Goal: Complete Application Form: Complete application form

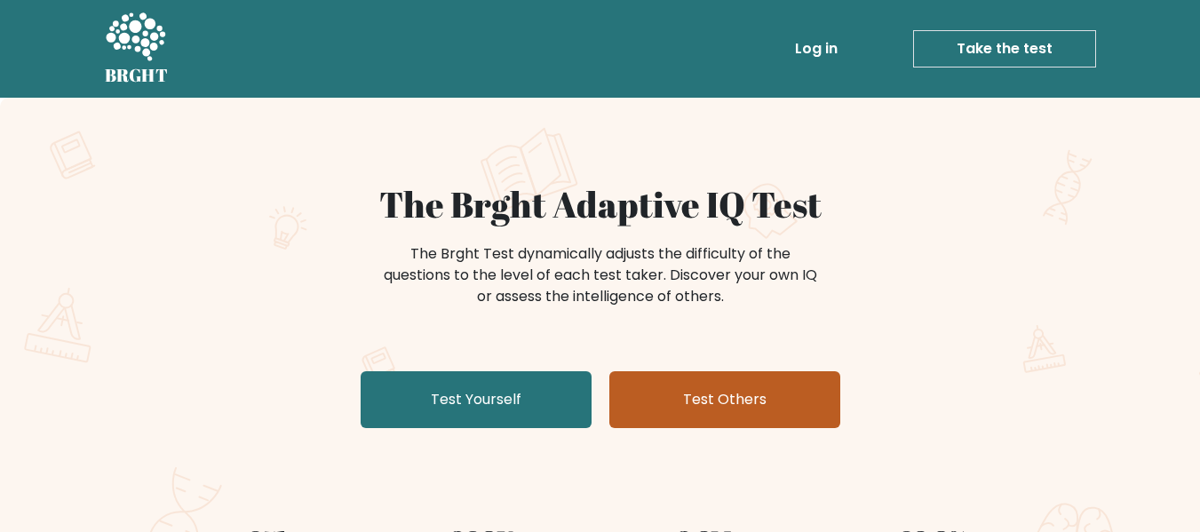
click at [632, 393] on link "Test Others" at bounding box center [724, 399] width 231 height 57
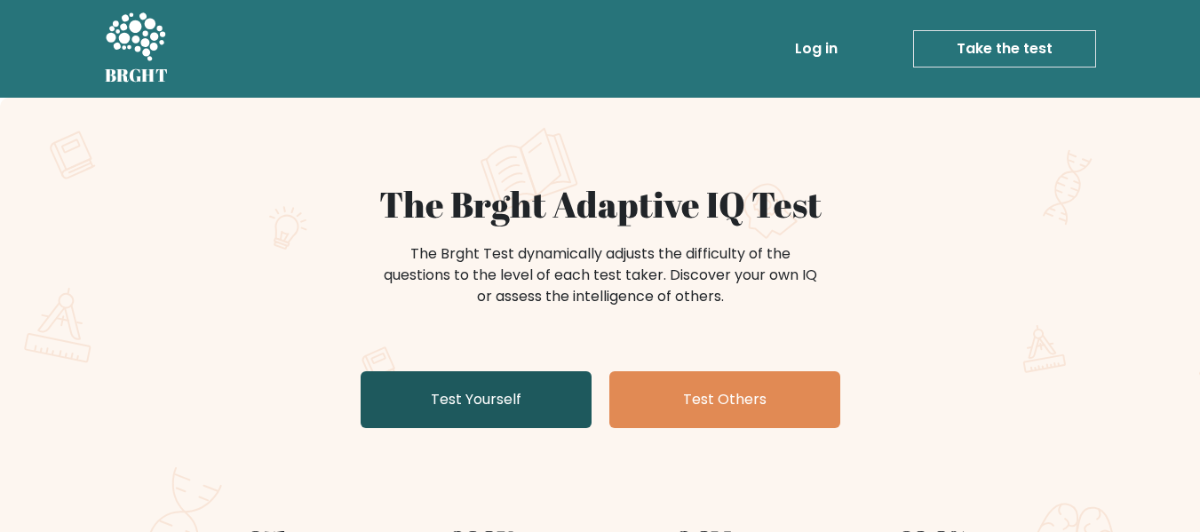
click at [454, 414] on link "Test Yourself" at bounding box center [476, 399] width 231 height 57
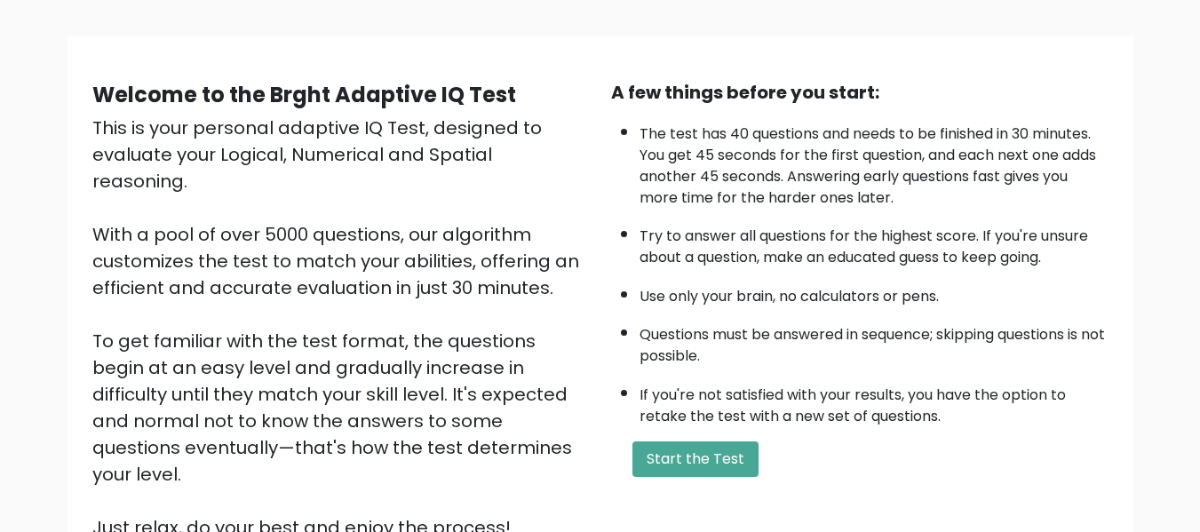
scroll to position [107, 0]
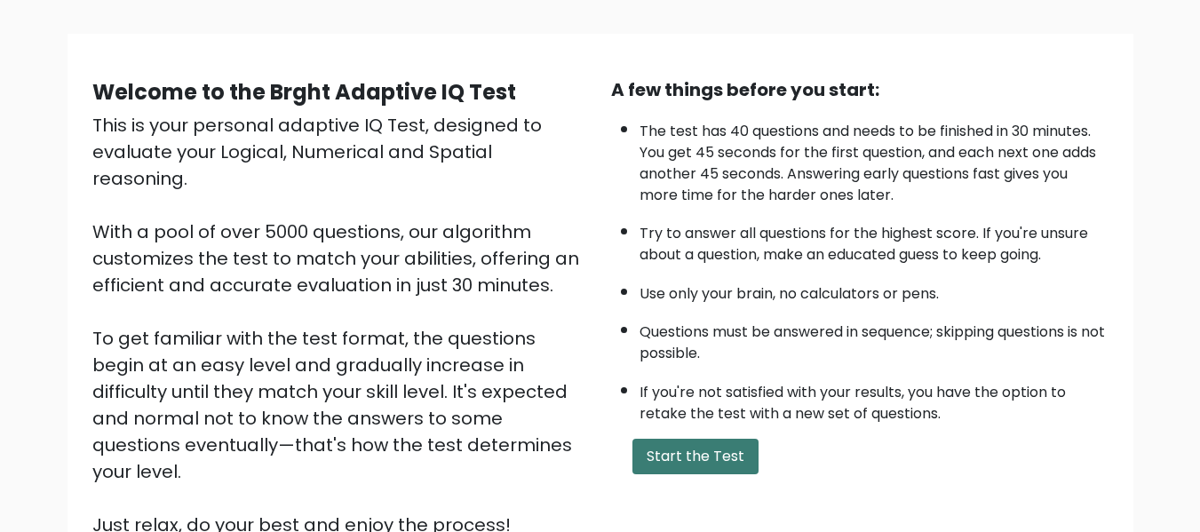
click at [733, 450] on button "Start the Test" at bounding box center [696, 457] width 126 height 36
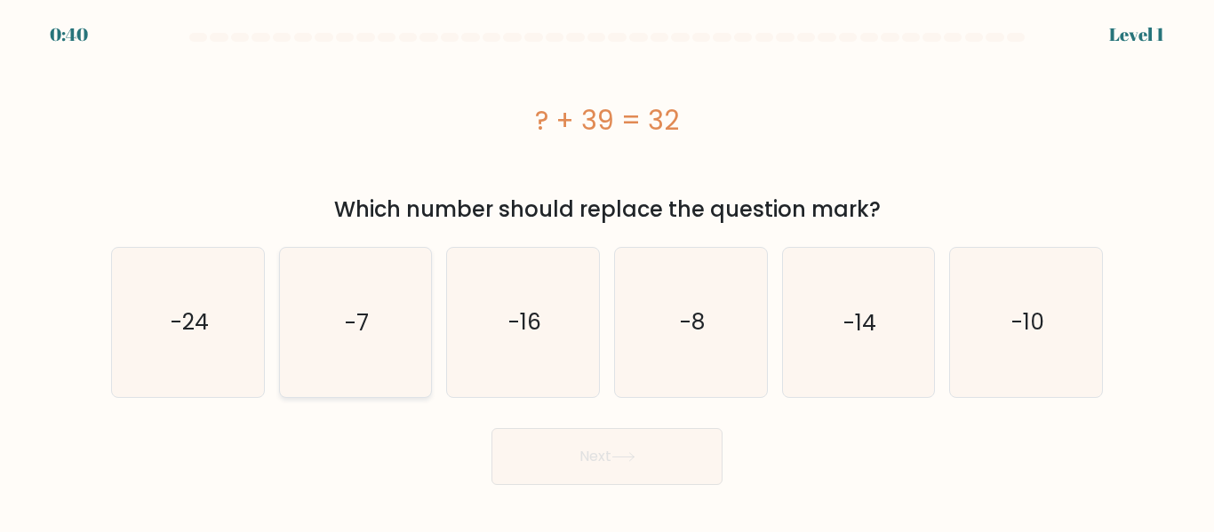
click at [395, 353] on icon "-7" at bounding box center [355, 322] width 148 height 148
click at [607, 271] on input "b. -7" at bounding box center [607, 269] width 1 height 4
radio input "true"
click at [571, 462] on button "Next" at bounding box center [606, 456] width 231 height 57
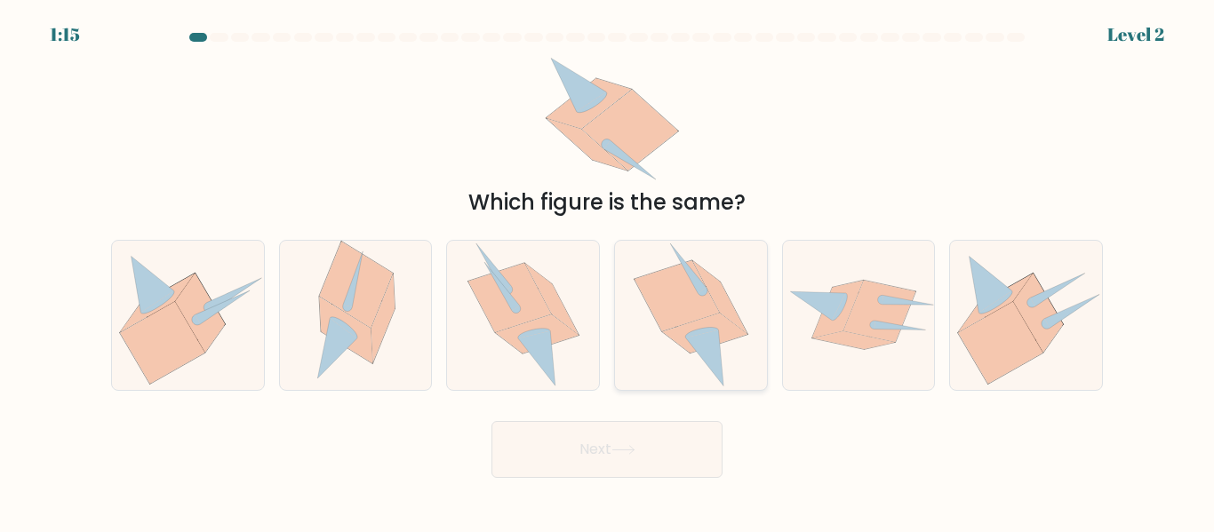
click at [689, 342] on icon at bounding box center [704, 358] width 38 height 56
click at [608, 271] on input "d." at bounding box center [607, 269] width 1 height 4
radio input "true"
click at [673, 454] on button "Next" at bounding box center [606, 449] width 231 height 57
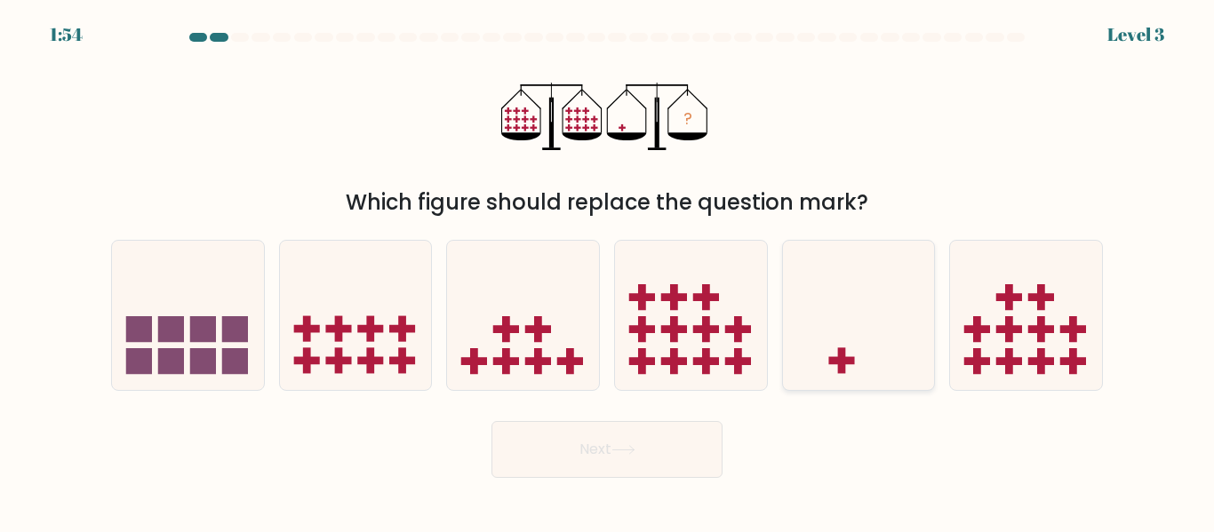
click at [858, 311] on icon at bounding box center [859, 314] width 152 height 125
click at [608, 271] on input "e." at bounding box center [607, 269] width 1 height 4
radio input "true"
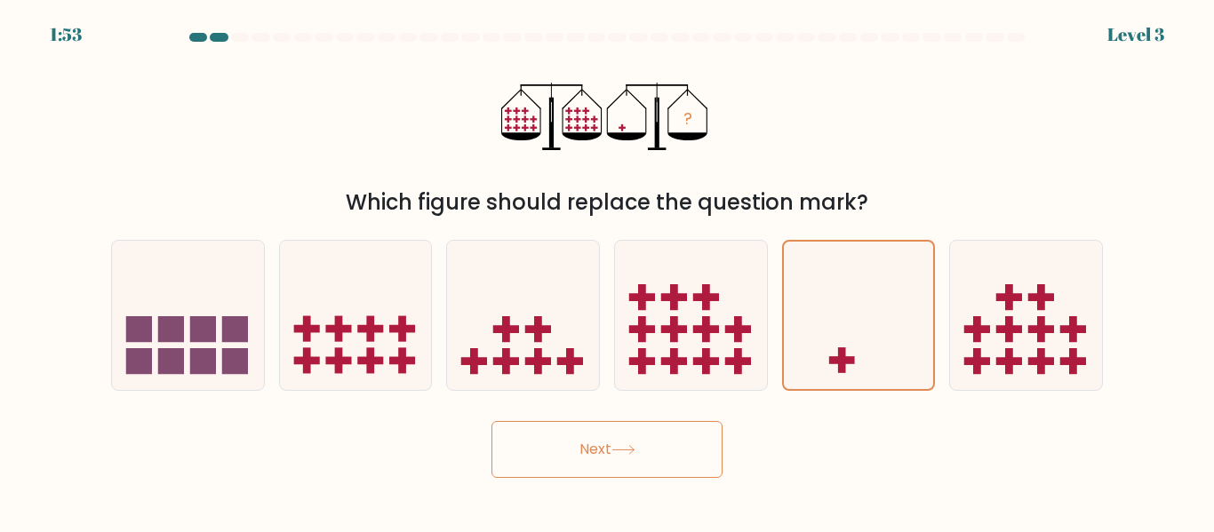
click at [596, 474] on button "Next" at bounding box center [606, 449] width 231 height 57
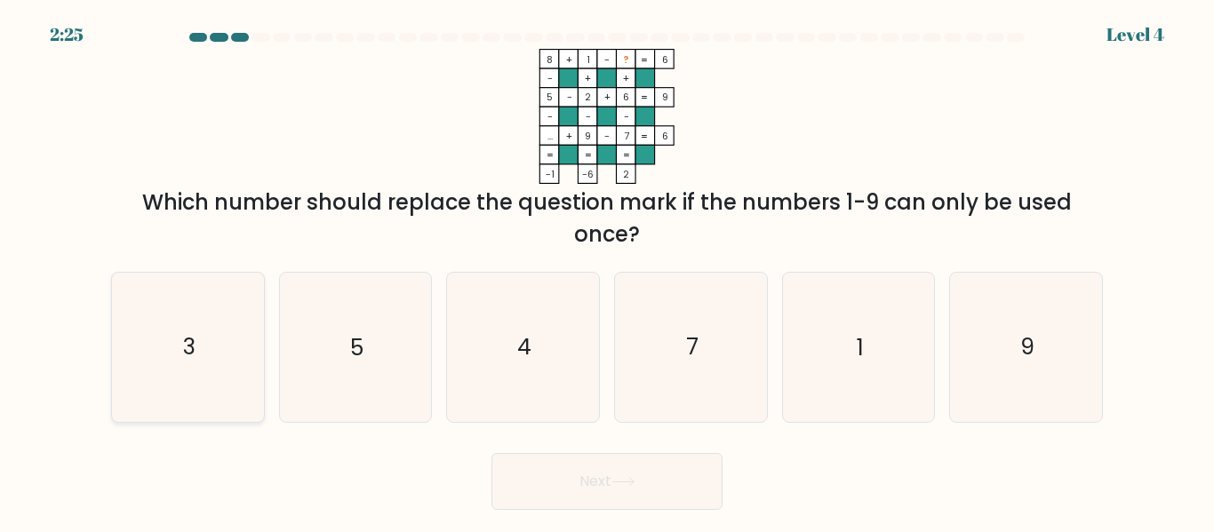
click at [195, 356] on text "3" at bounding box center [189, 347] width 12 height 31
click at [607, 271] on input "a. 3" at bounding box center [607, 269] width 1 height 4
radio input "true"
click at [570, 473] on button "Next" at bounding box center [606, 481] width 231 height 57
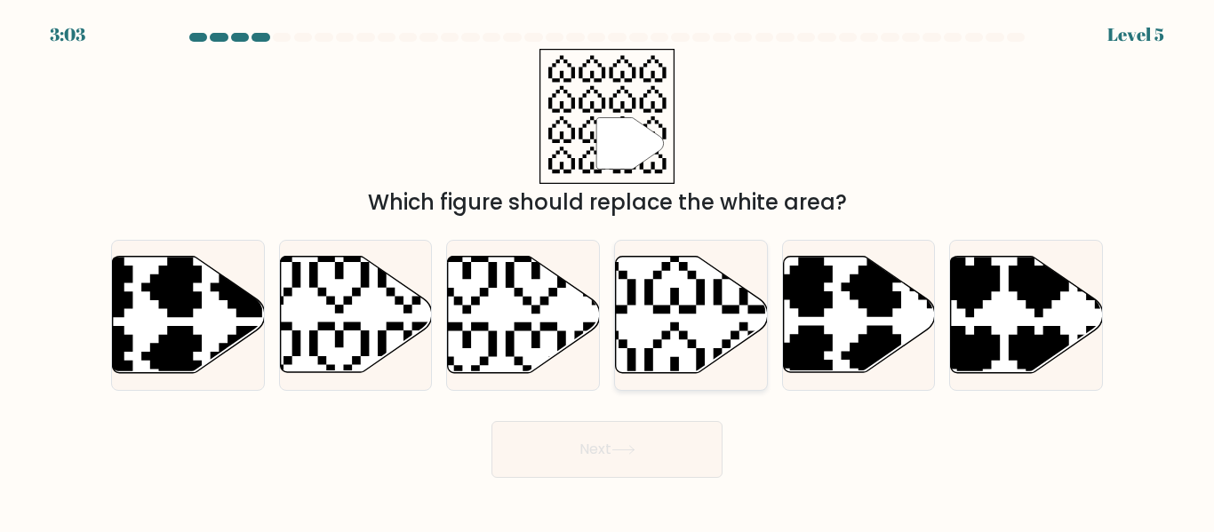
click at [681, 362] on icon at bounding box center [692, 315] width 152 height 116
click at [608, 271] on input "d." at bounding box center [607, 269] width 1 height 4
radio input "true"
click at [659, 434] on button "Next" at bounding box center [606, 449] width 231 height 57
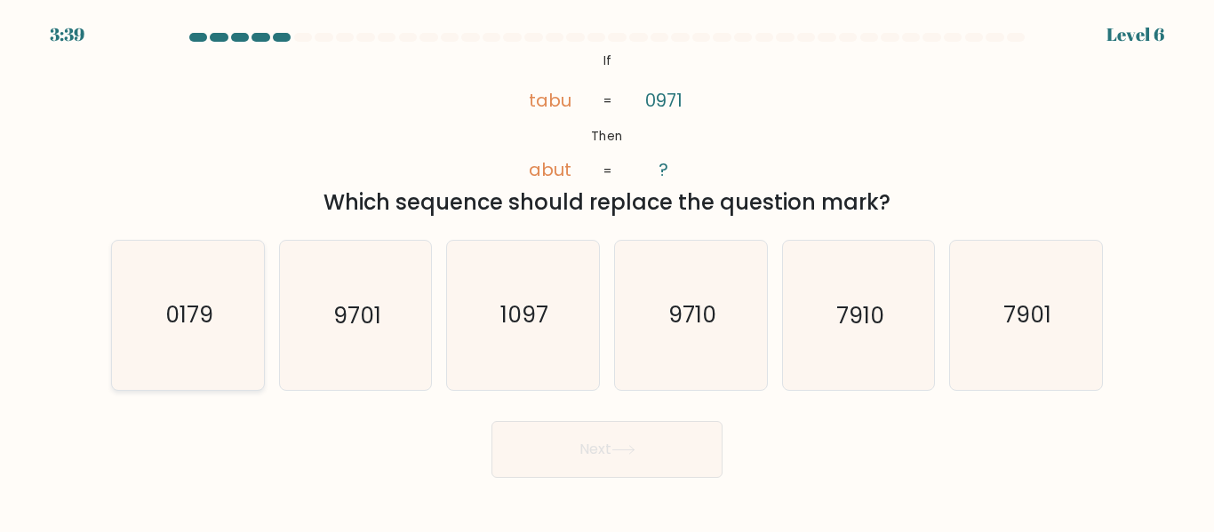
click at [166, 267] on icon "0179" at bounding box center [188, 315] width 148 height 148
click at [607, 267] on input "a. 0179" at bounding box center [607, 269] width 1 height 4
radio input "true"
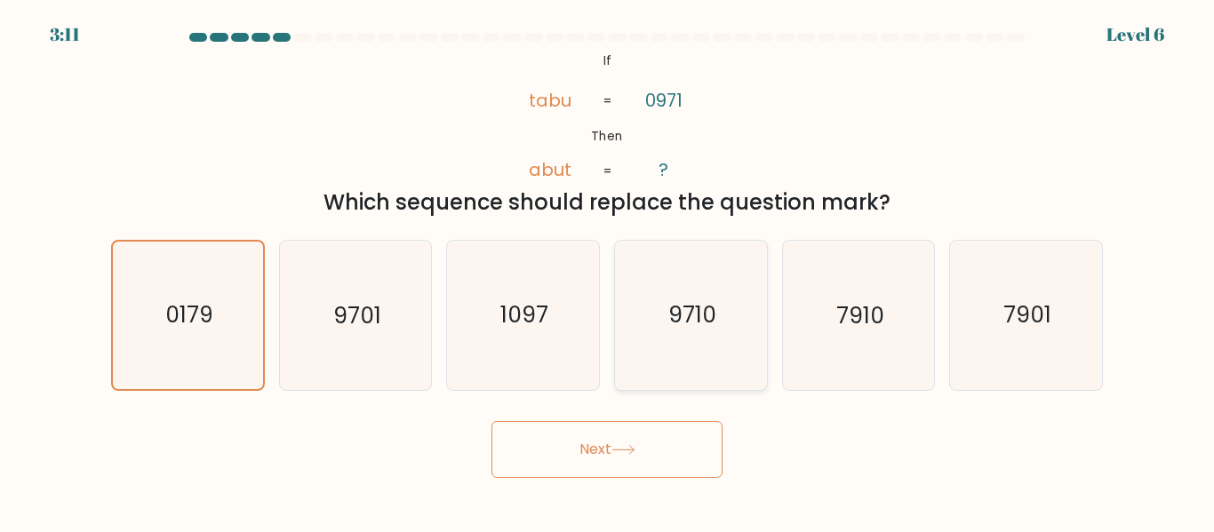
click at [672, 315] on text "9710" at bounding box center [692, 315] width 48 height 31
click at [608, 271] on input "d. 9710" at bounding box center [607, 269] width 1 height 4
radio input "true"
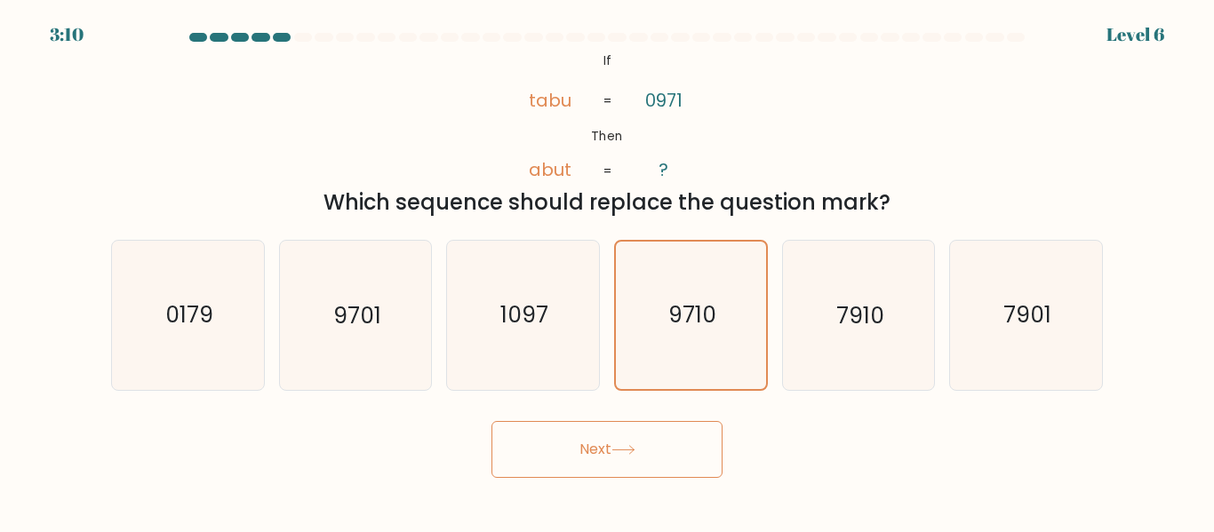
click at [569, 454] on button "Next" at bounding box center [606, 449] width 231 height 57
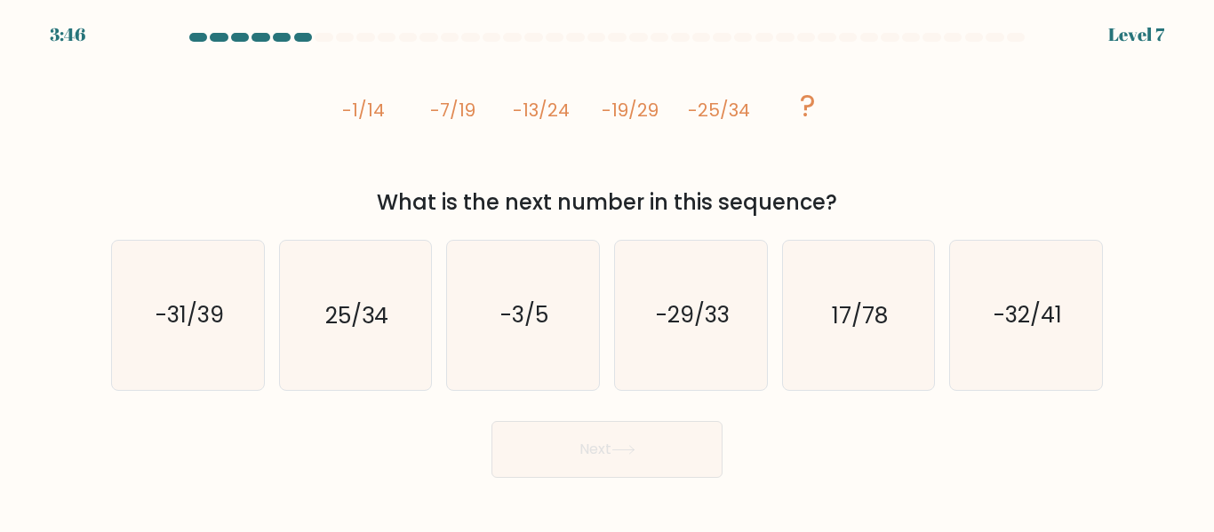
click at [297, 186] on div "image/svg+xml -1/14 -7/19 -13/24 -19/29 -25/34 ? What is the next number in thi…" at bounding box center [606, 134] width 1013 height 170
click at [228, 303] on icon "-31/39" at bounding box center [188, 315] width 148 height 148
click at [607, 271] on input "a. -31/39" at bounding box center [607, 269] width 1 height 4
radio input "true"
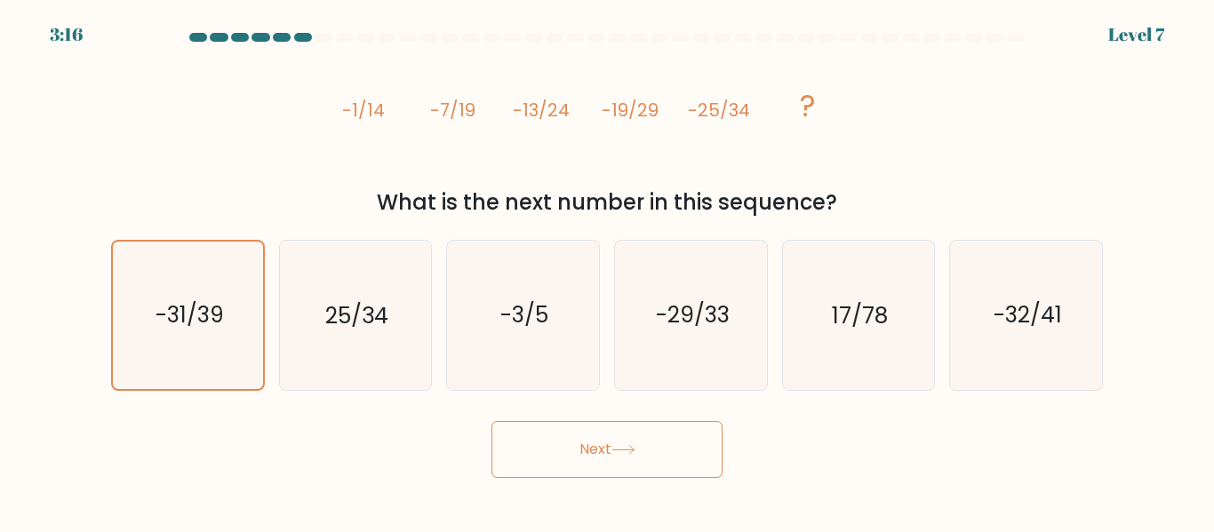
click at [594, 437] on button "Next" at bounding box center [606, 449] width 231 height 57
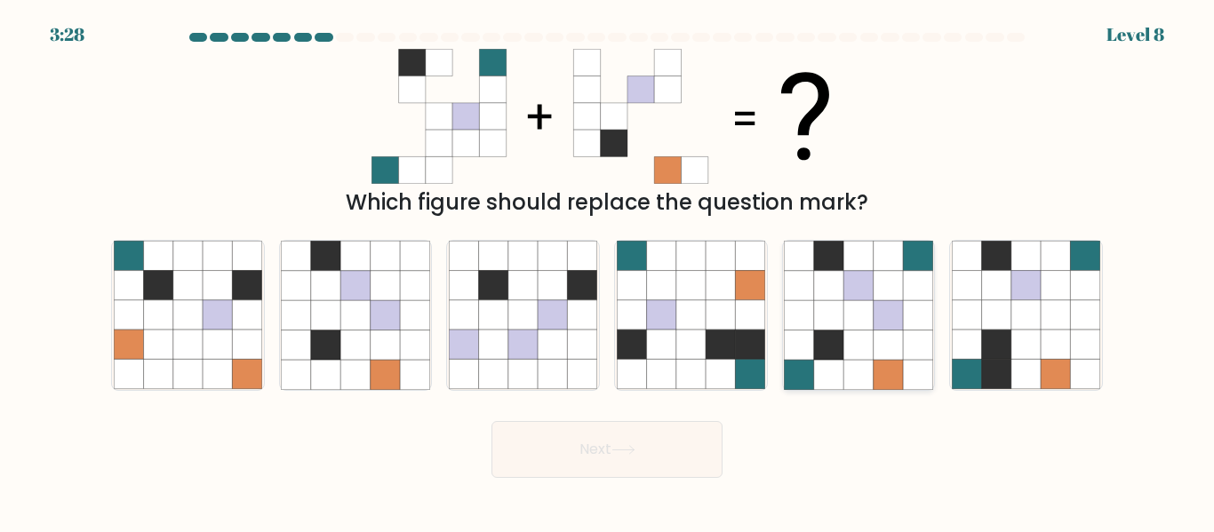
click at [808, 291] on icon at bounding box center [798, 285] width 29 height 29
click at [608, 271] on input "e." at bounding box center [607, 269] width 1 height 4
radio input "true"
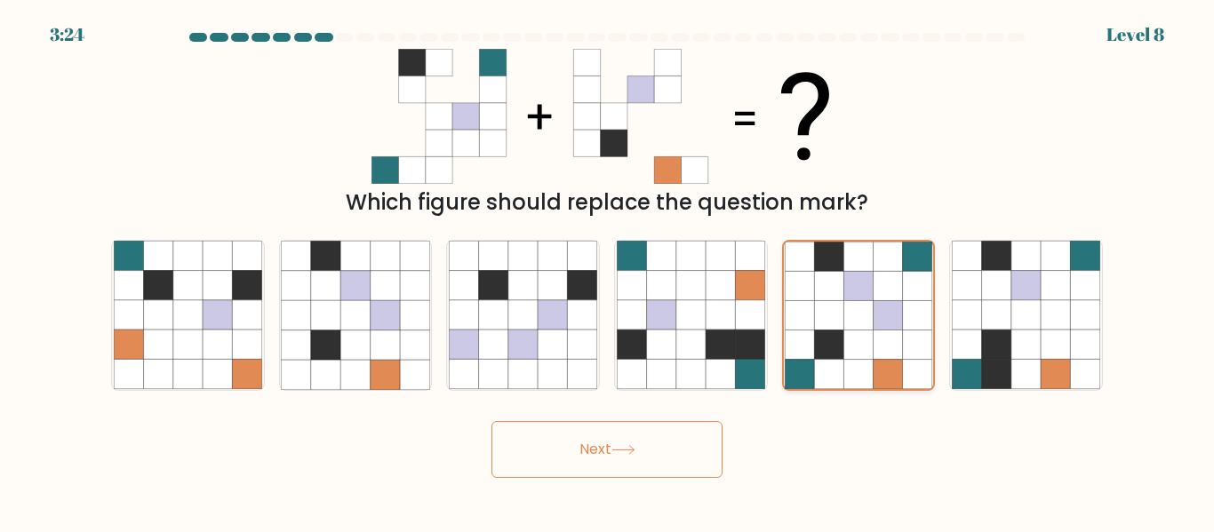
click at [841, 330] on icon at bounding box center [829, 315] width 29 height 29
click at [608, 271] on input "e." at bounding box center [607, 269] width 1 height 4
click at [678, 443] on button "Next" at bounding box center [606, 449] width 231 height 57
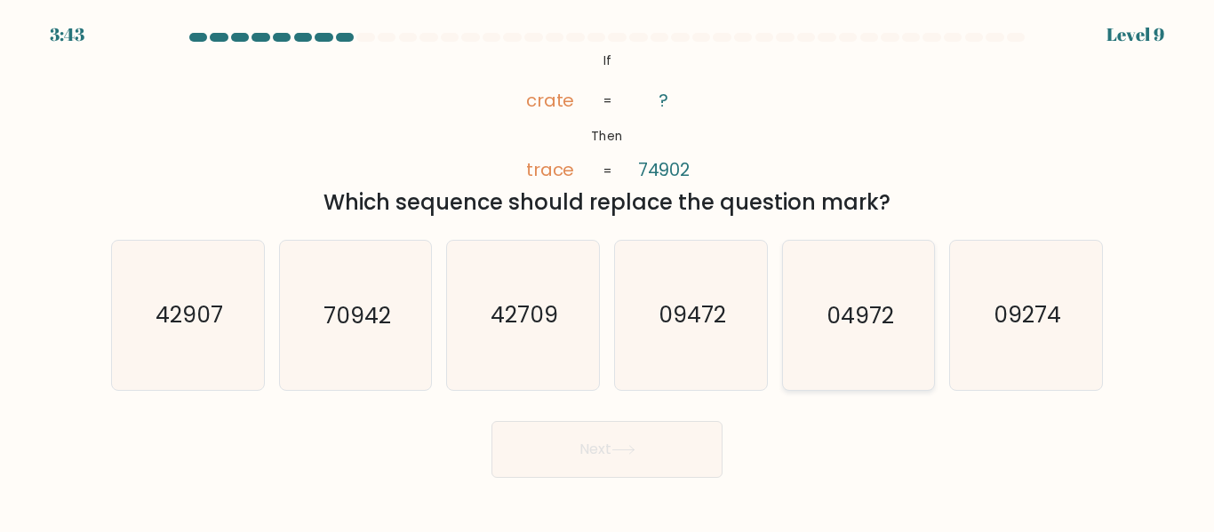
click at [911, 269] on icon "04972" at bounding box center [858, 315] width 148 height 148
click at [608, 269] on input "e. 04972" at bounding box center [607, 269] width 1 height 4
radio input "true"
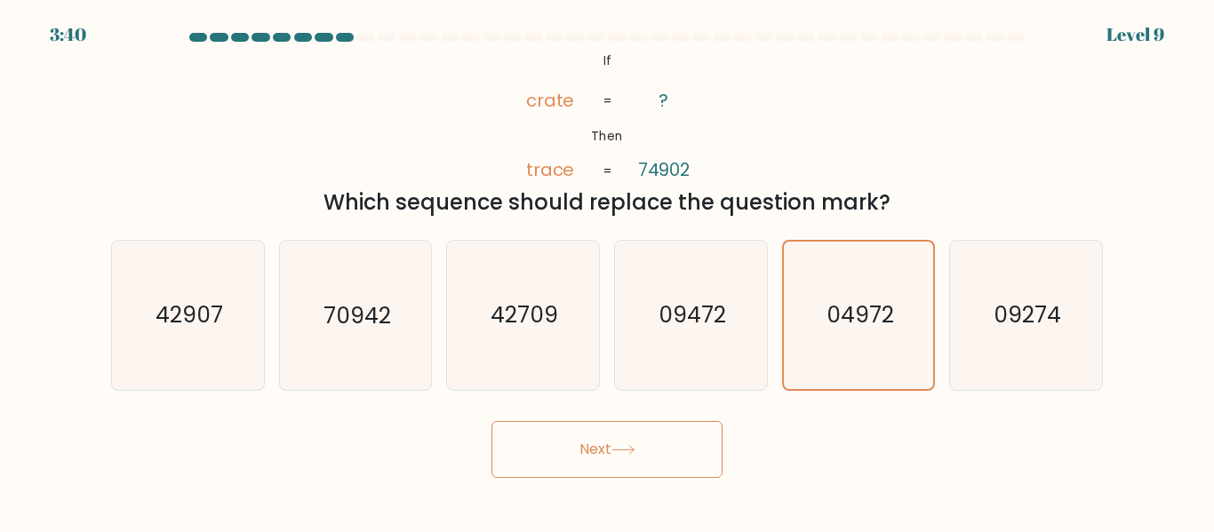
click at [657, 482] on body "3:40 Level 9 If" at bounding box center [607, 266] width 1214 height 532
click at [654, 463] on button "Next" at bounding box center [606, 449] width 231 height 57
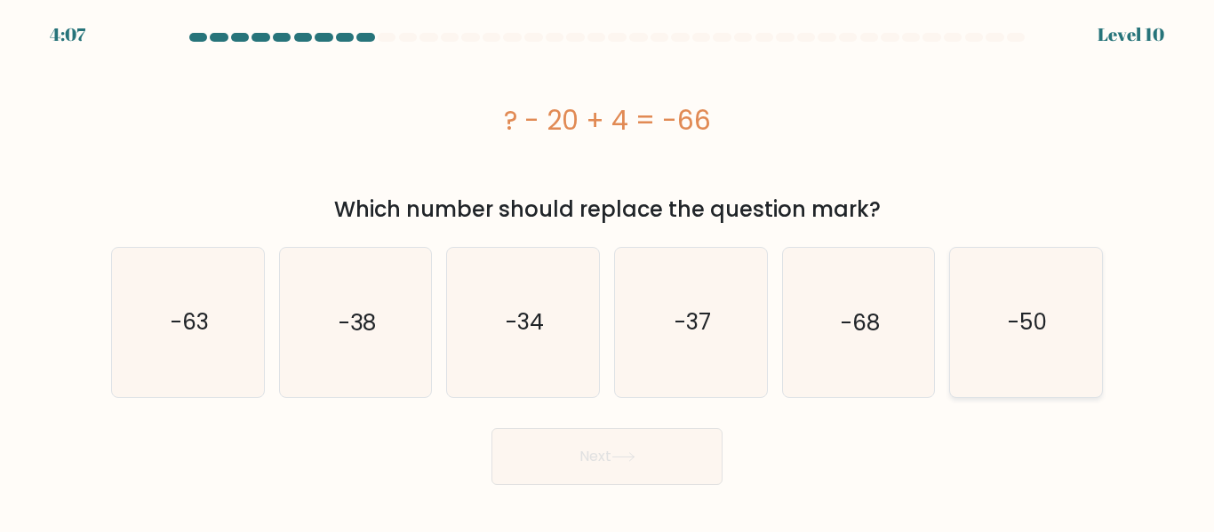
click at [1016, 282] on icon "-50" at bounding box center [1026, 322] width 148 height 148
click at [608, 271] on input "f. -50" at bounding box center [607, 269] width 1 height 4
radio input "true"
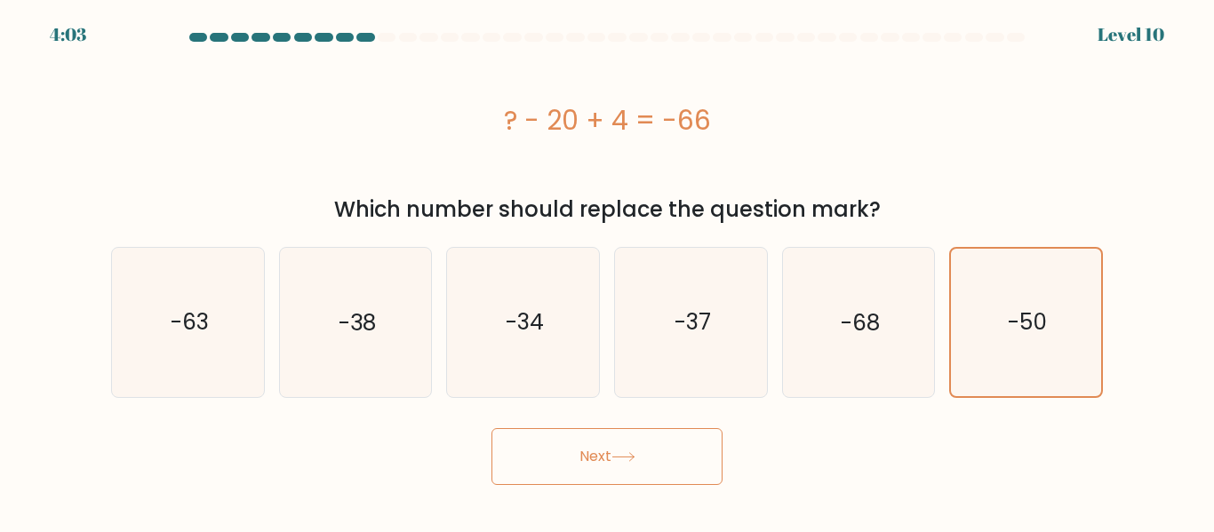
click at [641, 458] on button "Next" at bounding box center [606, 456] width 231 height 57
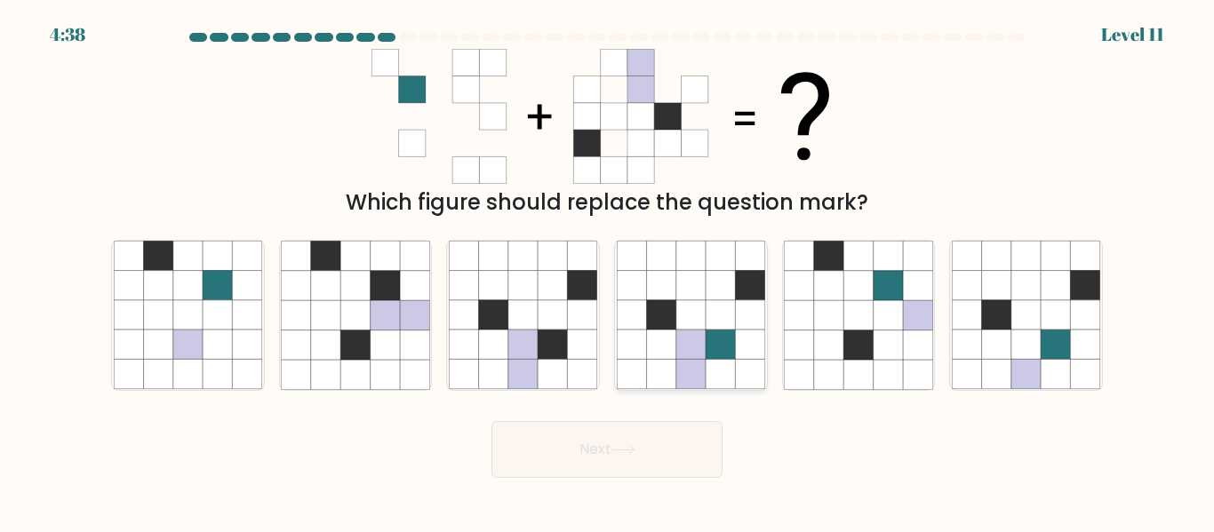
click at [679, 354] on icon at bounding box center [690, 344] width 29 height 29
click at [608, 271] on input "d." at bounding box center [607, 269] width 1 height 4
radio input "true"
click at [629, 452] on icon at bounding box center [623, 450] width 24 height 10
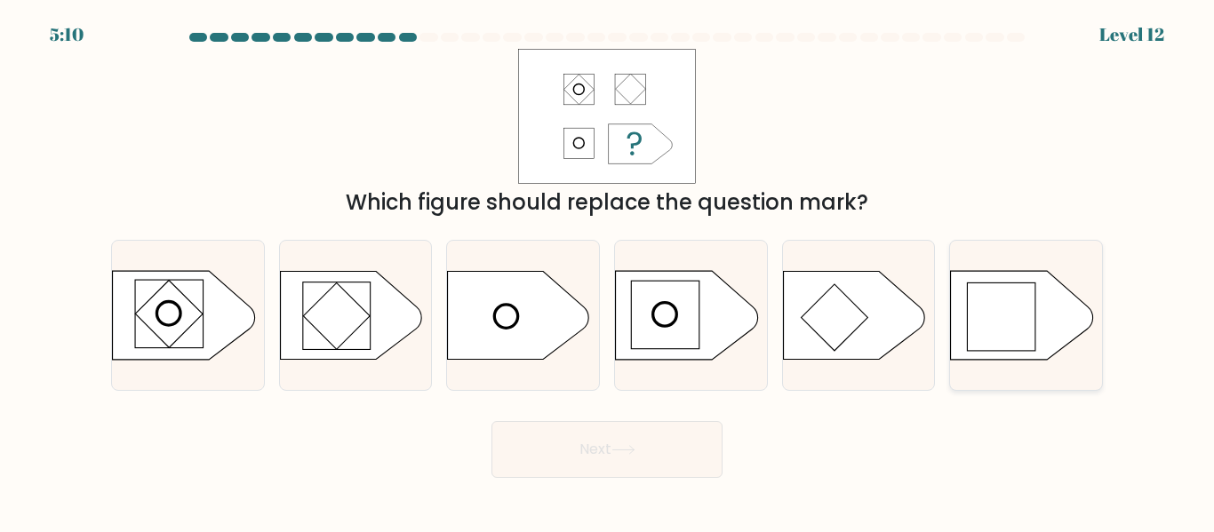
click at [1017, 323] on rect at bounding box center [1002, 317] width 68 height 68
click at [608, 271] on input "f." at bounding box center [607, 269] width 1 height 4
radio input "true"
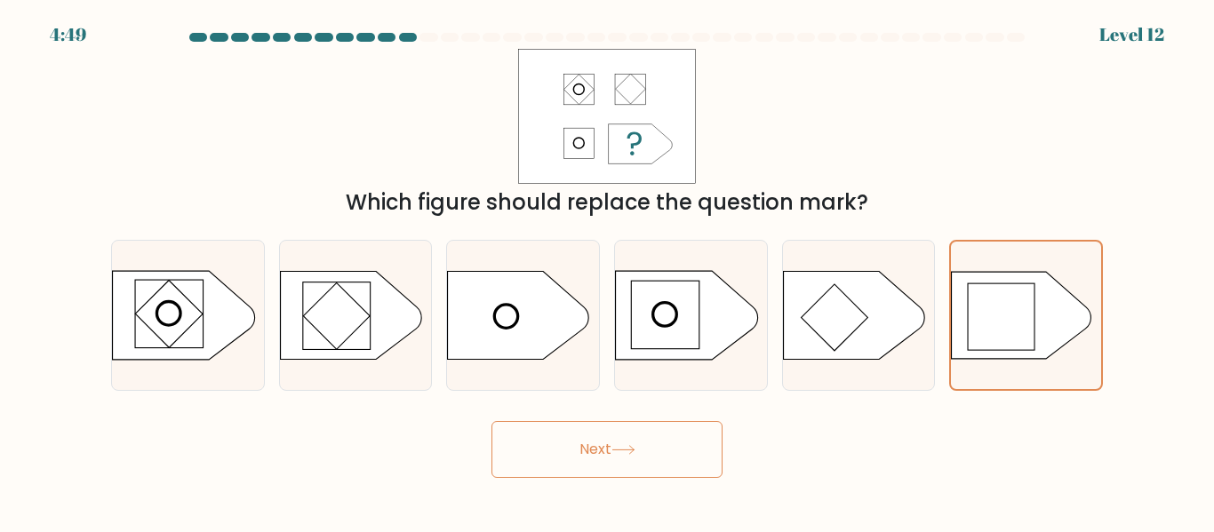
click at [697, 449] on button "Next" at bounding box center [606, 449] width 231 height 57
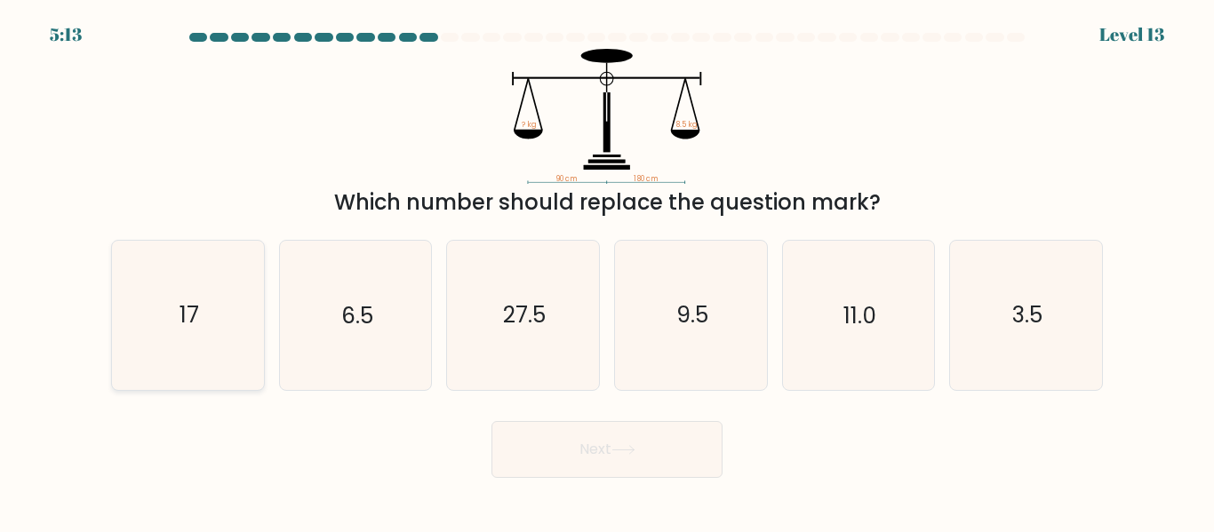
click at [251, 356] on icon "17" at bounding box center [188, 315] width 148 height 148
click at [607, 271] on input "a. 17" at bounding box center [607, 269] width 1 height 4
radio input "true"
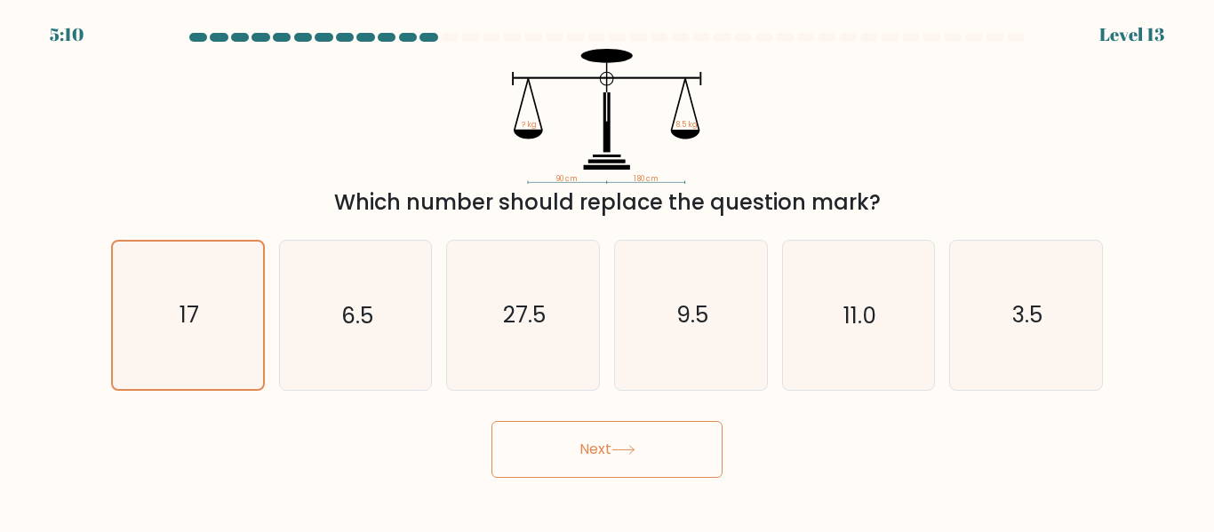
click at [559, 446] on button "Next" at bounding box center [606, 449] width 231 height 57
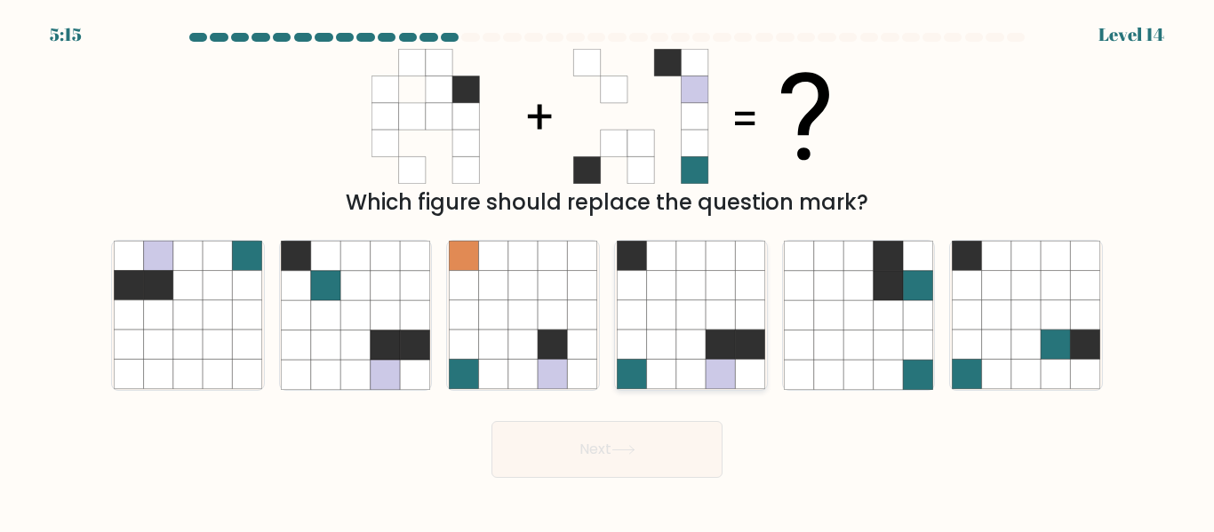
click at [655, 362] on icon at bounding box center [660, 374] width 29 height 29
click at [608, 271] on input "d." at bounding box center [607, 269] width 1 height 4
radio input "true"
click at [610, 479] on body "5:03 Level 14" at bounding box center [607, 266] width 1214 height 532
click at [603, 468] on button "Next" at bounding box center [606, 449] width 231 height 57
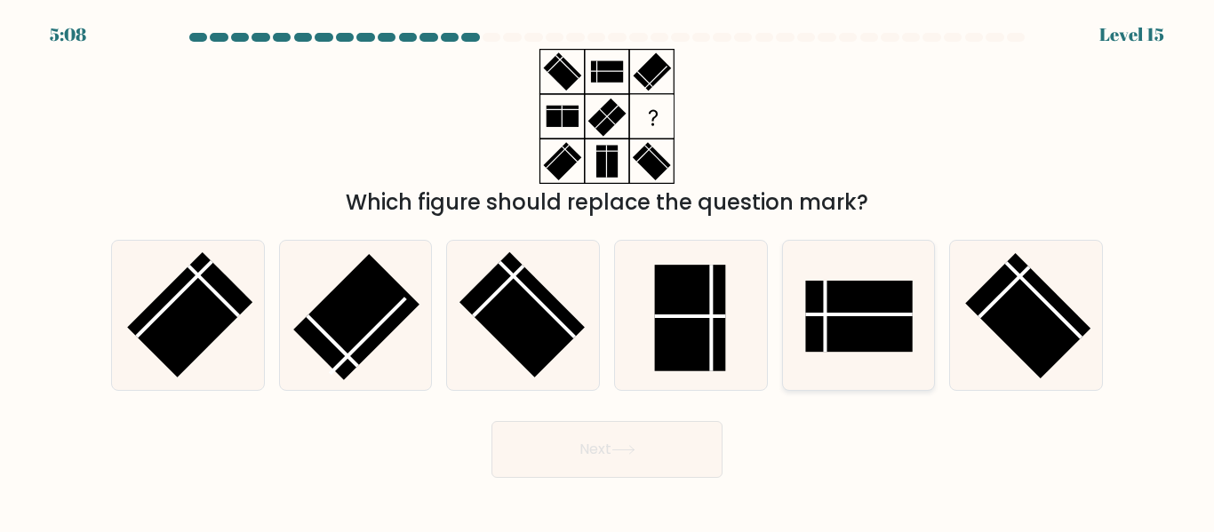
click at [824, 358] on icon at bounding box center [858, 315] width 148 height 148
click at [608, 271] on input "e." at bounding box center [607, 269] width 1 height 4
radio input "true"
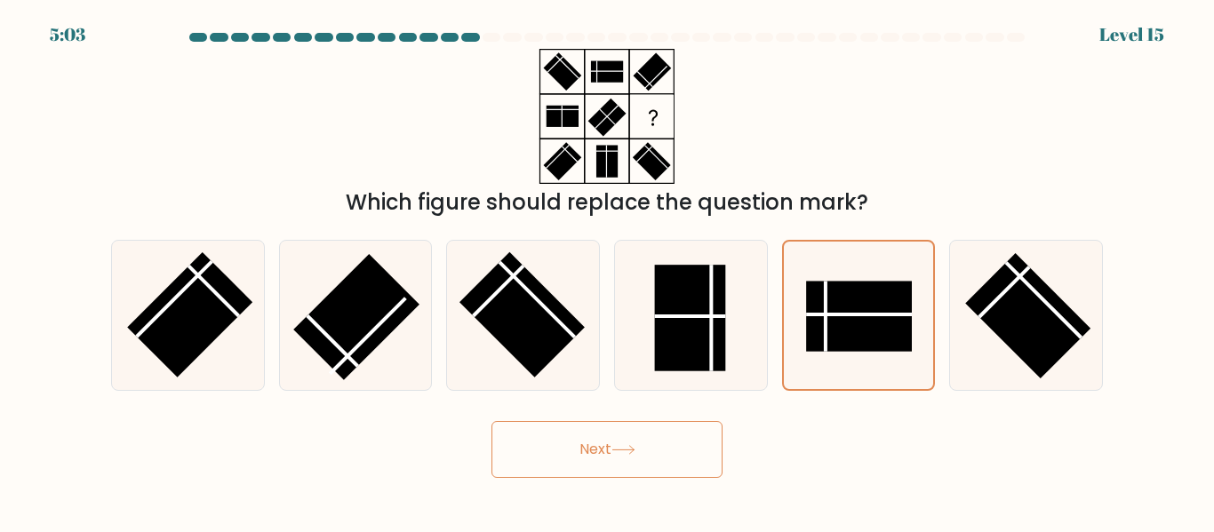
click at [660, 442] on button "Next" at bounding box center [606, 449] width 231 height 57
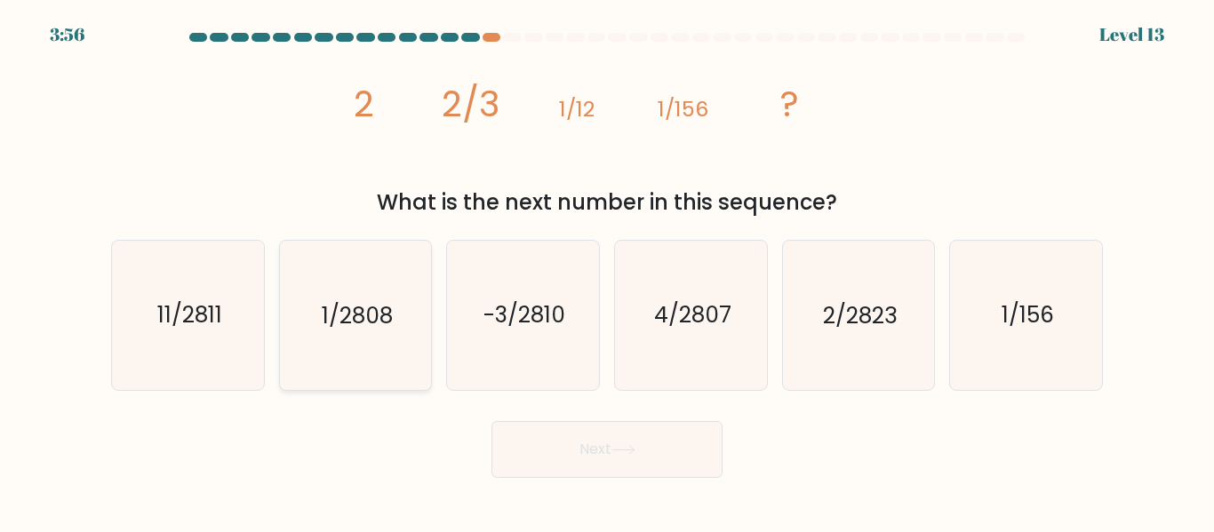
click at [378, 303] on text "1/2808" at bounding box center [357, 315] width 71 height 31
click at [607, 271] on input "b. 1/2808" at bounding box center [607, 269] width 1 height 4
radio input "true"
click at [566, 449] on button "Next" at bounding box center [606, 449] width 231 height 57
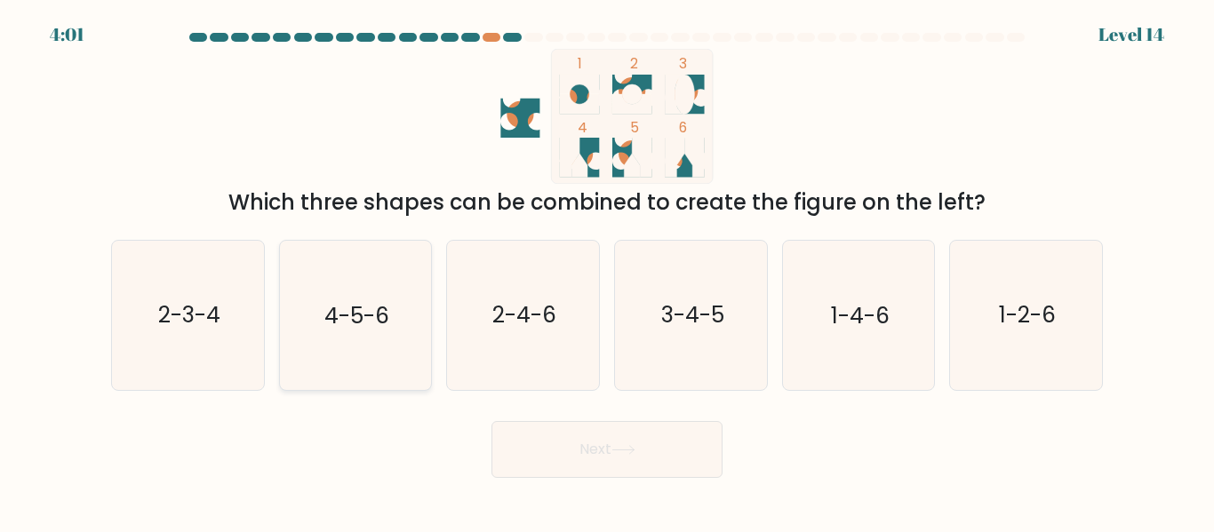
click at [411, 276] on icon "4-5-6" at bounding box center [355, 315] width 148 height 148
click at [607, 271] on input "b. 4-5-6" at bounding box center [607, 269] width 1 height 4
radio input "true"
click at [661, 443] on button "Next" at bounding box center [606, 449] width 231 height 57
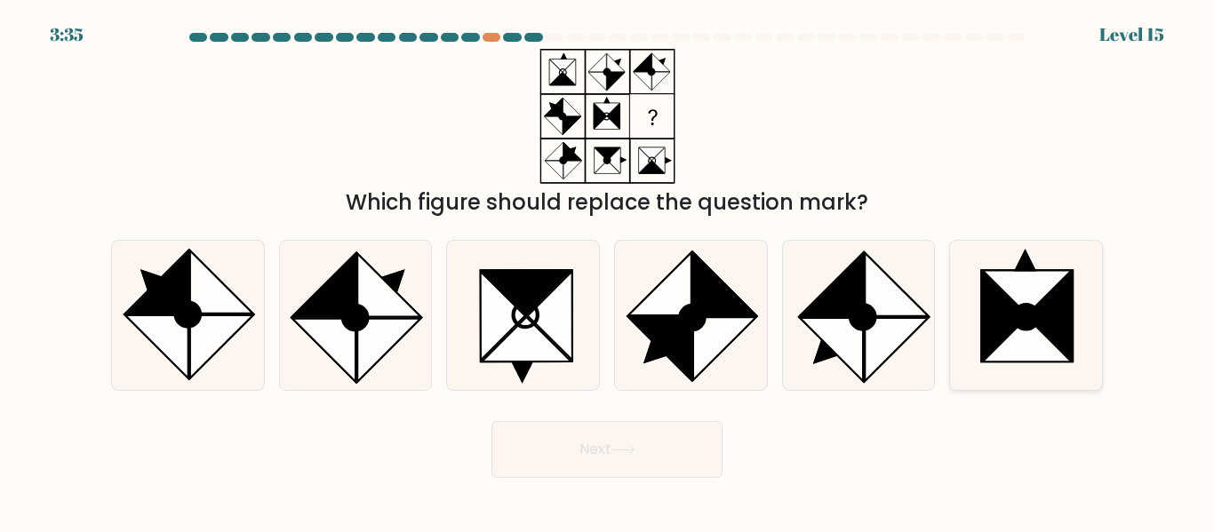
click at [982, 275] on icon at bounding box center [1003, 316] width 44 height 89
click at [608, 271] on input "f." at bounding box center [607, 269] width 1 height 4
radio input "true"
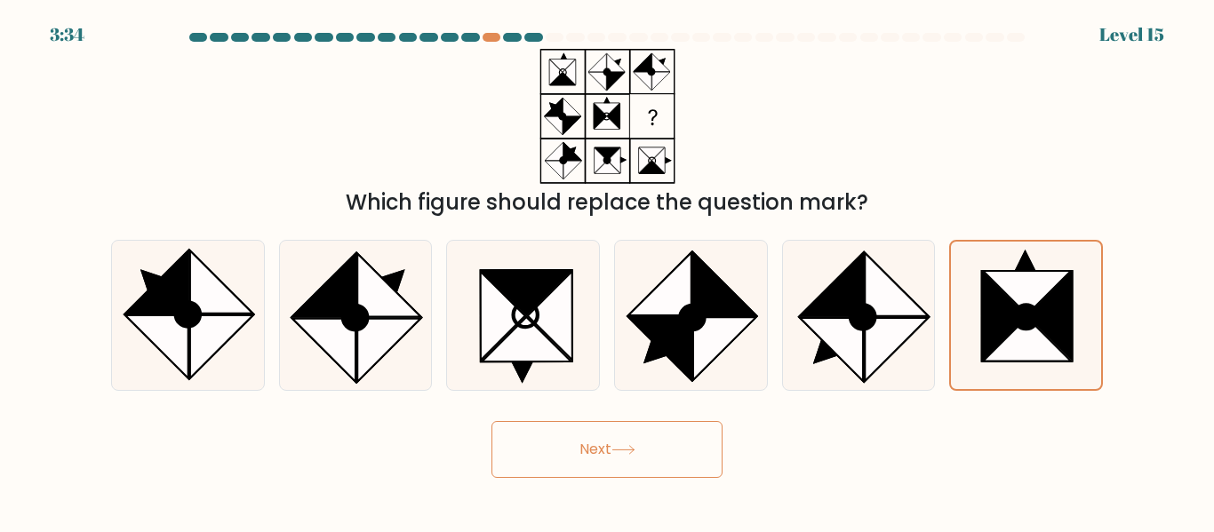
click at [665, 440] on button "Next" at bounding box center [606, 449] width 231 height 57
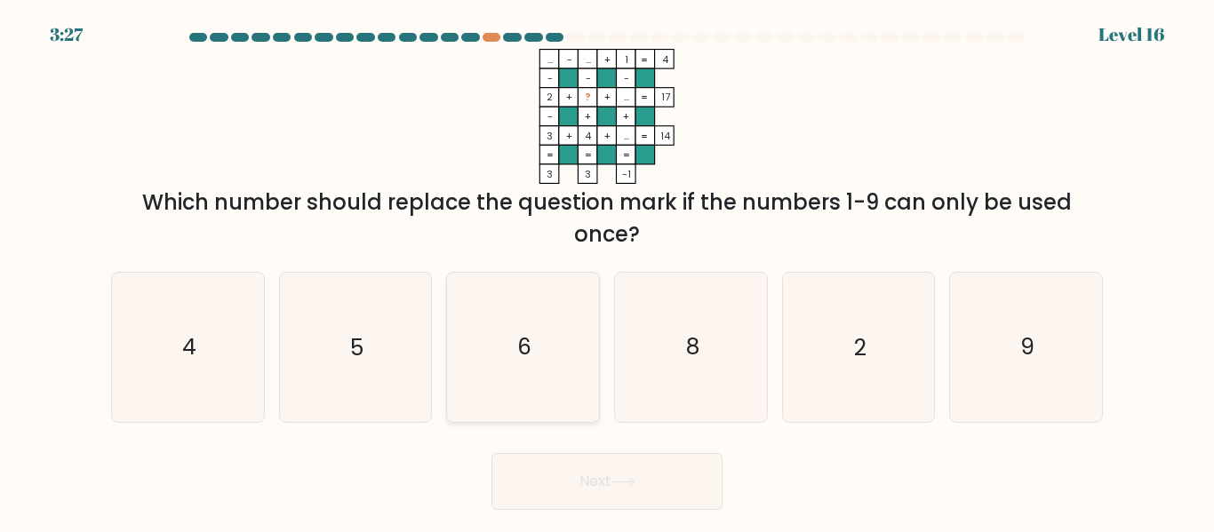
click at [534, 314] on icon "6" at bounding box center [523, 347] width 148 height 148
click at [607, 271] on input "c. 6" at bounding box center [607, 269] width 1 height 4
radio input "true"
click at [626, 497] on button "Next" at bounding box center [606, 481] width 231 height 57
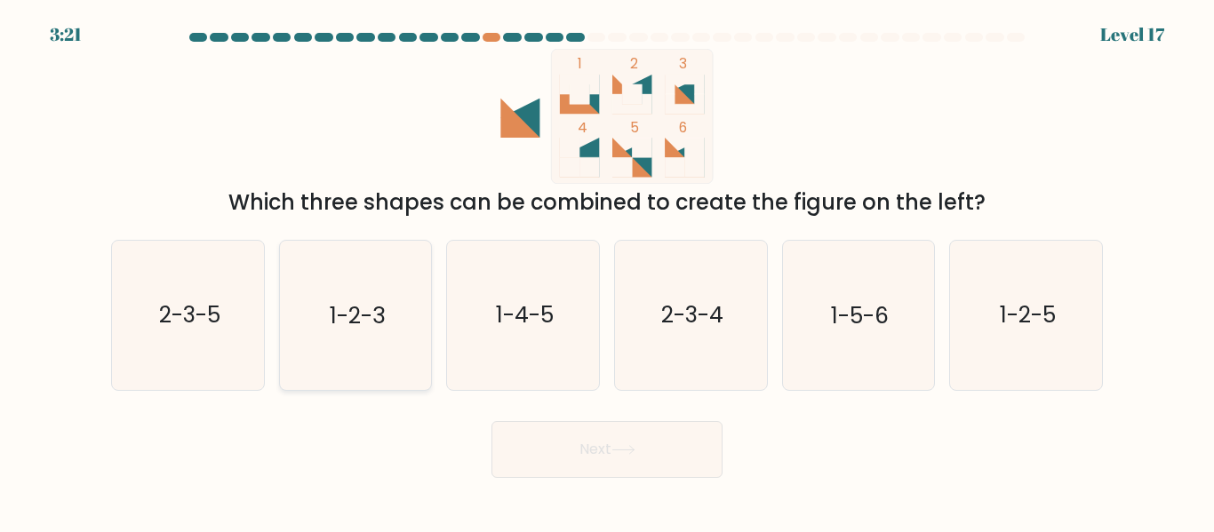
click at [378, 349] on icon "1-2-3" at bounding box center [355, 315] width 148 height 148
click at [607, 271] on input "b. 1-2-3" at bounding box center [607, 269] width 1 height 4
radio input "true"
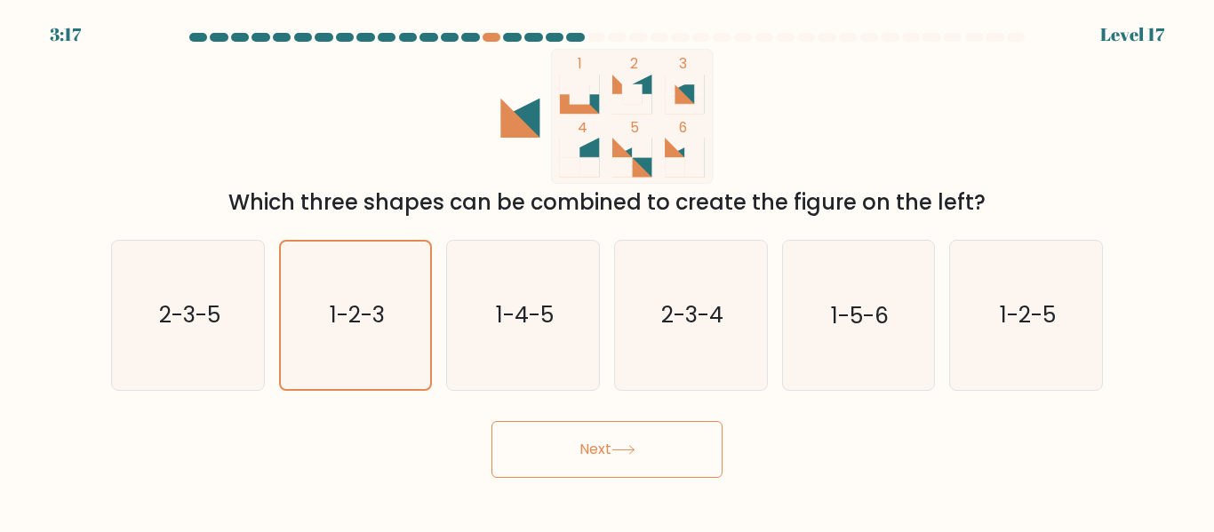
click at [569, 482] on body "3:17 Level 17" at bounding box center [607, 266] width 1214 height 532
click at [578, 432] on button "Next" at bounding box center [606, 449] width 231 height 57
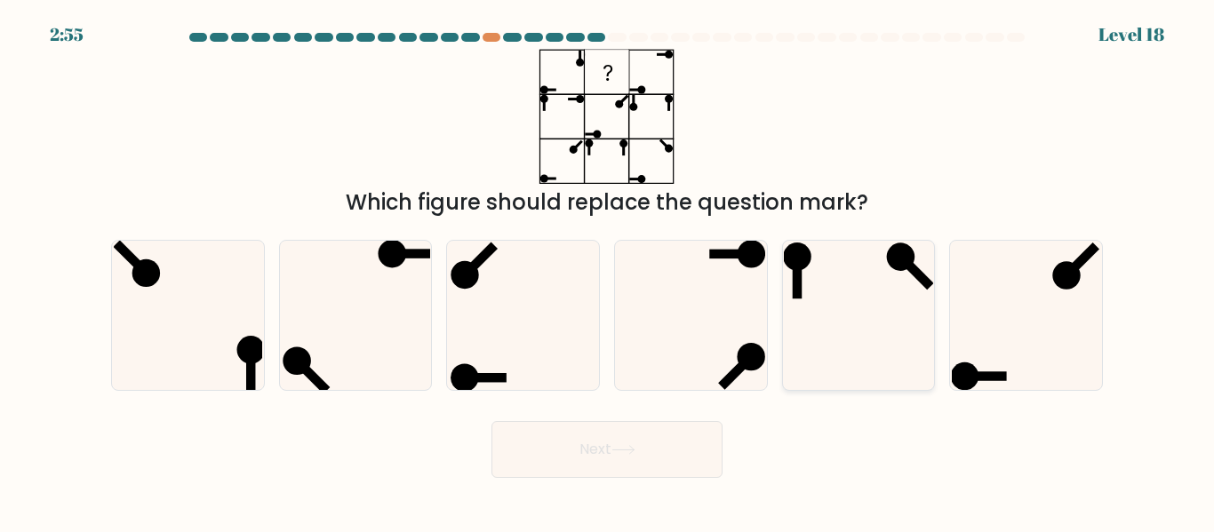
click at [851, 306] on icon at bounding box center [858, 315] width 148 height 148
click at [608, 271] on input "e." at bounding box center [607, 269] width 1 height 4
radio input "true"
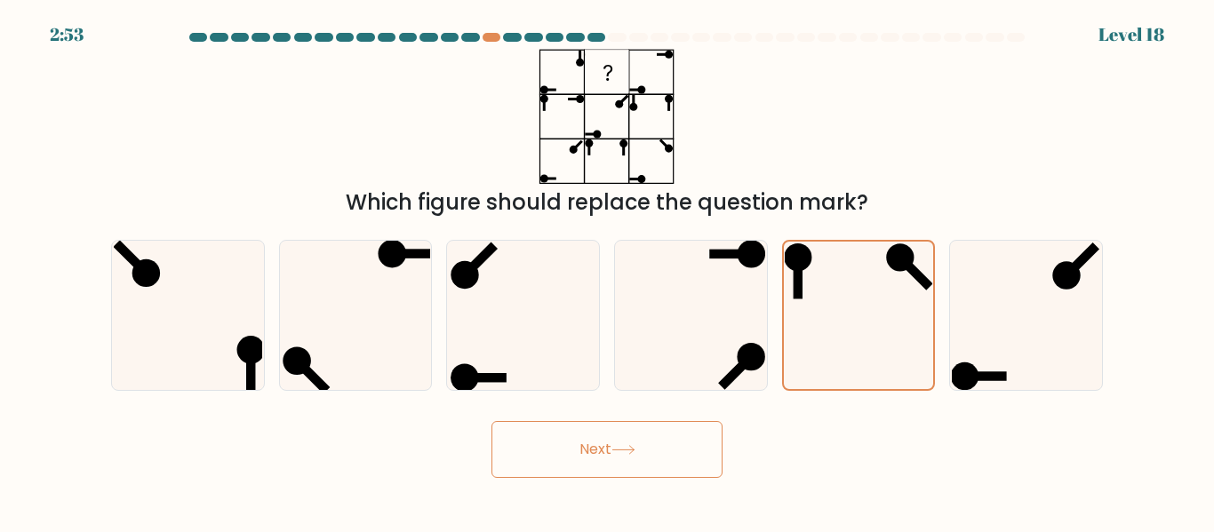
click at [673, 449] on button "Next" at bounding box center [606, 449] width 231 height 57
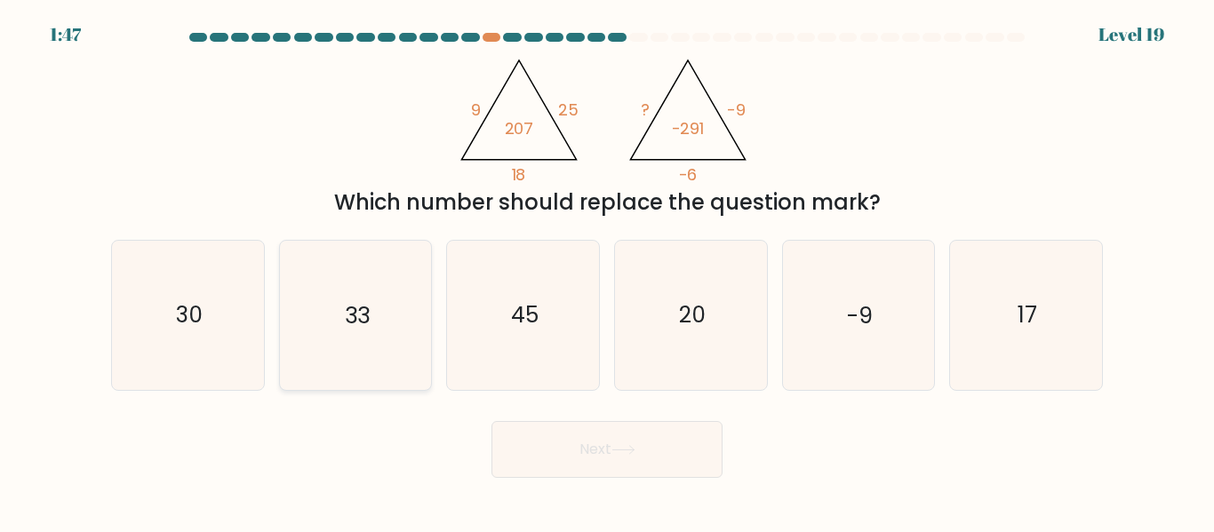
click at [416, 292] on icon "33" at bounding box center [355, 315] width 148 height 148
click at [607, 271] on input "b. 33" at bounding box center [607, 269] width 1 height 4
radio input "true"
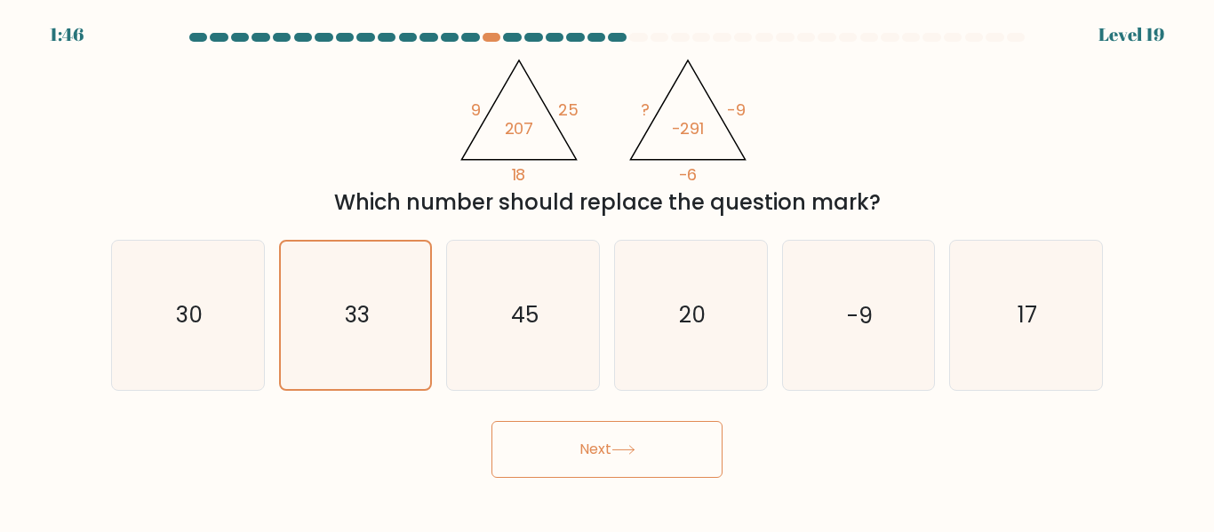
click at [584, 467] on button "Next" at bounding box center [606, 449] width 231 height 57
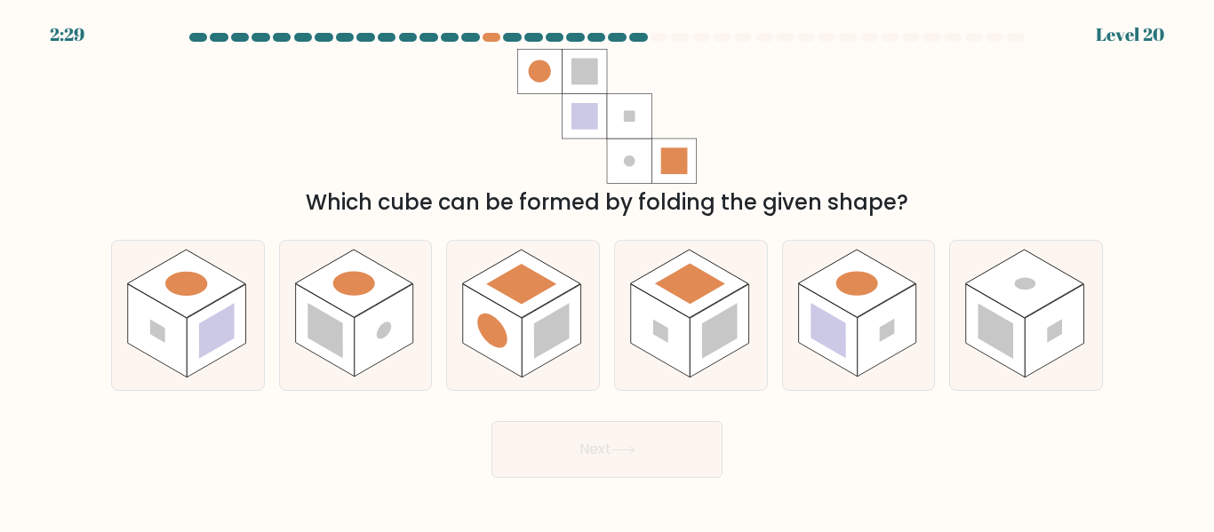
click at [491, 421] on button "Next" at bounding box center [606, 449] width 231 height 57
click at [767, 137] on div "Which cube can be formed by folding the given shape?" at bounding box center [606, 134] width 1013 height 170
click at [492, 343] on circle at bounding box center [491, 330] width 29 height 47
click at [607, 271] on input "c." at bounding box center [607, 269] width 1 height 4
radio input "true"
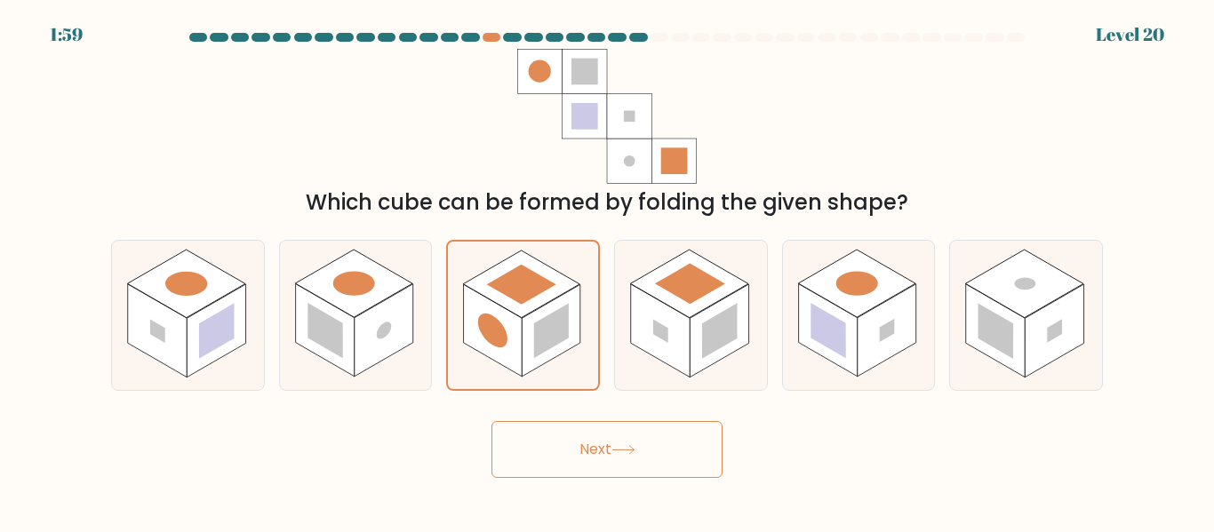
click at [569, 469] on button "Next" at bounding box center [606, 449] width 231 height 57
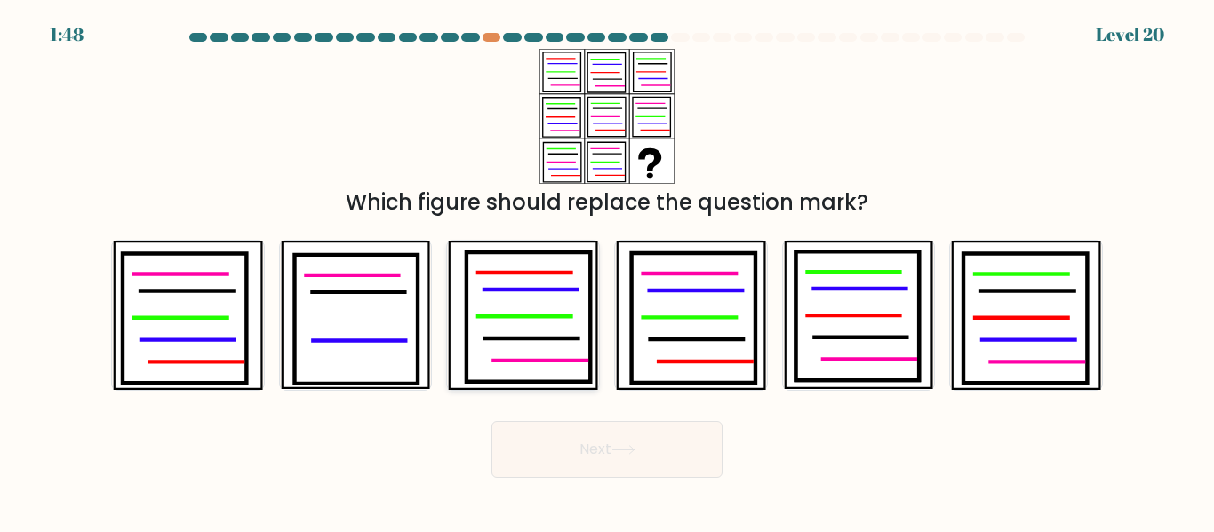
click at [535, 279] on icon at bounding box center [527, 316] width 123 height 129
click at [607, 271] on input "c." at bounding box center [607, 269] width 1 height 4
radio input "true"
click at [431, 410] on form at bounding box center [607, 255] width 1214 height 445
click at [251, 346] on icon at bounding box center [187, 315] width 149 height 148
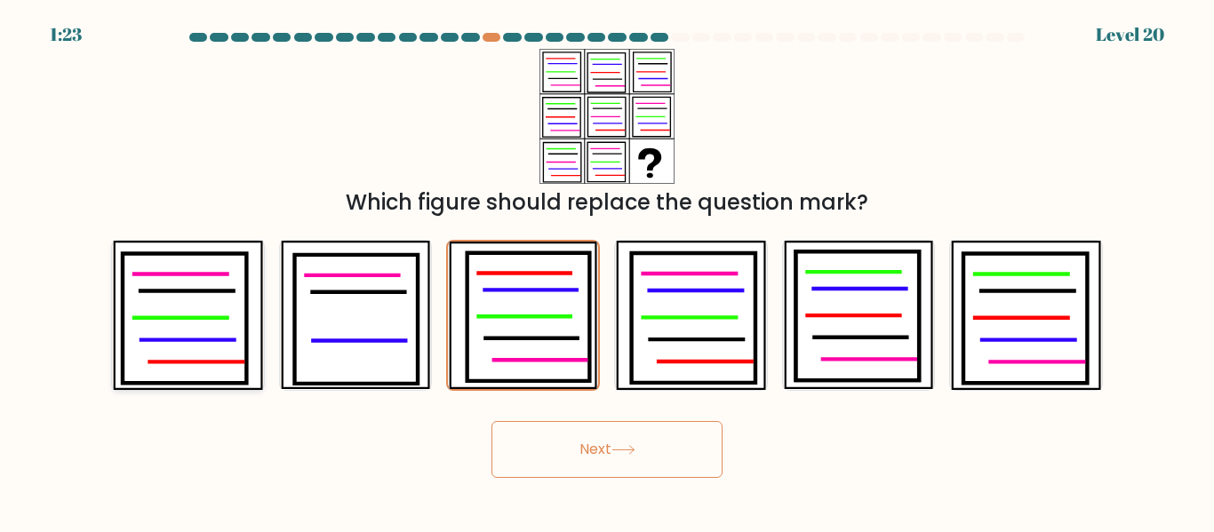
click at [607, 271] on input "a." at bounding box center [607, 269] width 1 height 4
radio input "true"
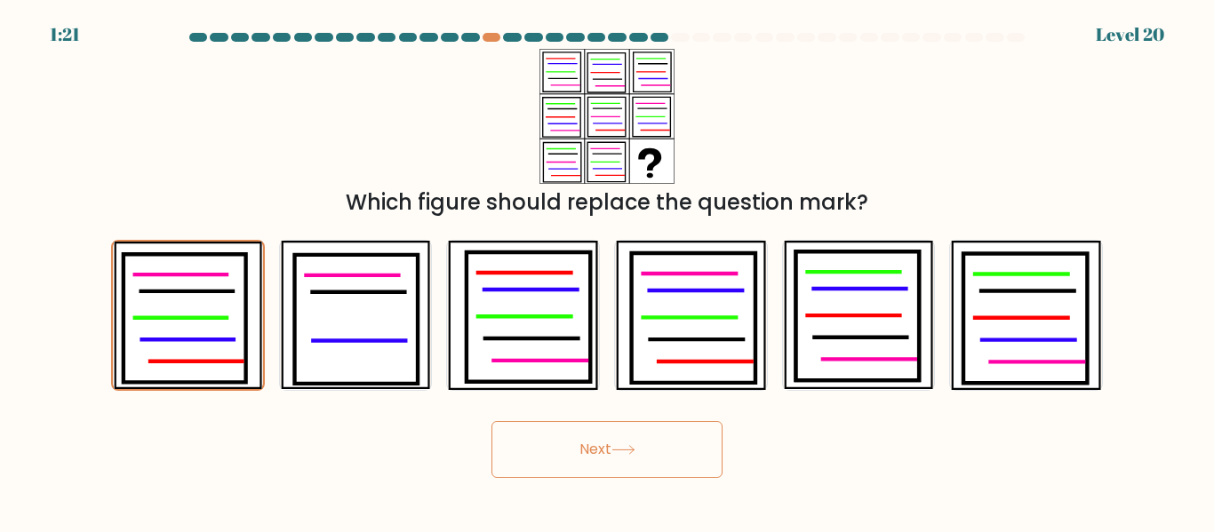
click at [525, 458] on button "Next" at bounding box center [606, 449] width 231 height 57
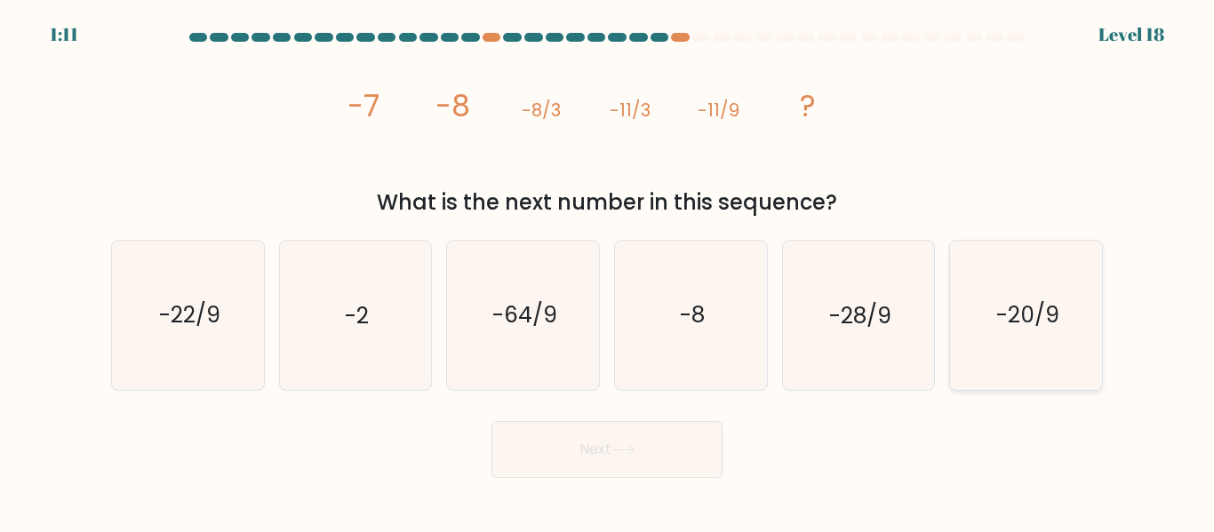
click at [975, 290] on icon "-20/9" at bounding box center [1026, 315] width 148 height 148
click at [608, 271] on input "f. -20/9" at bounding box center [607, 269] width 1 height 4
radio input "true"
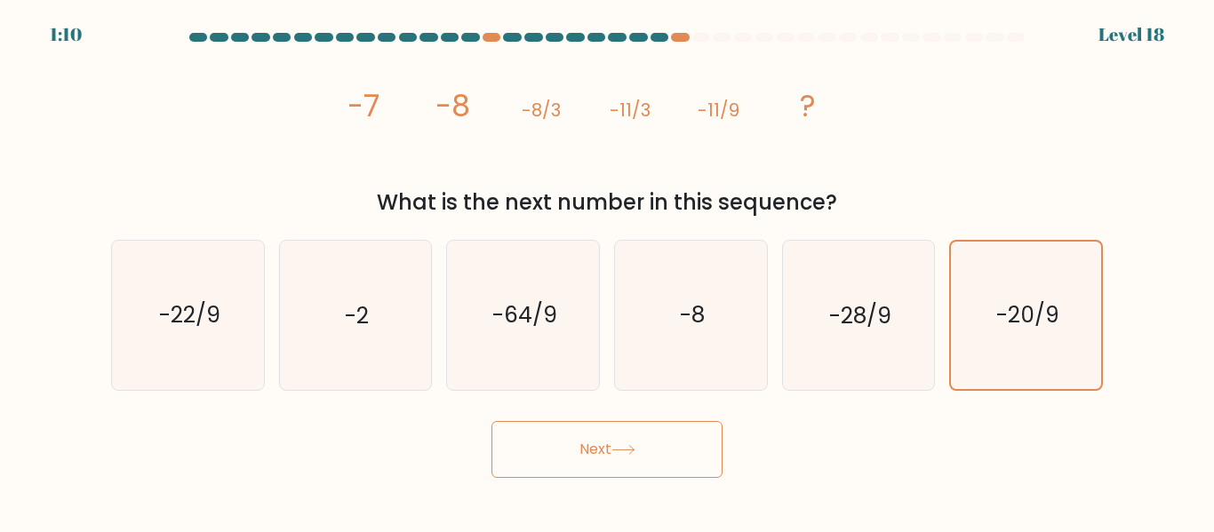
click at [680, 442] on button "Next" at bounding box center [606, 449] width 231 height 57
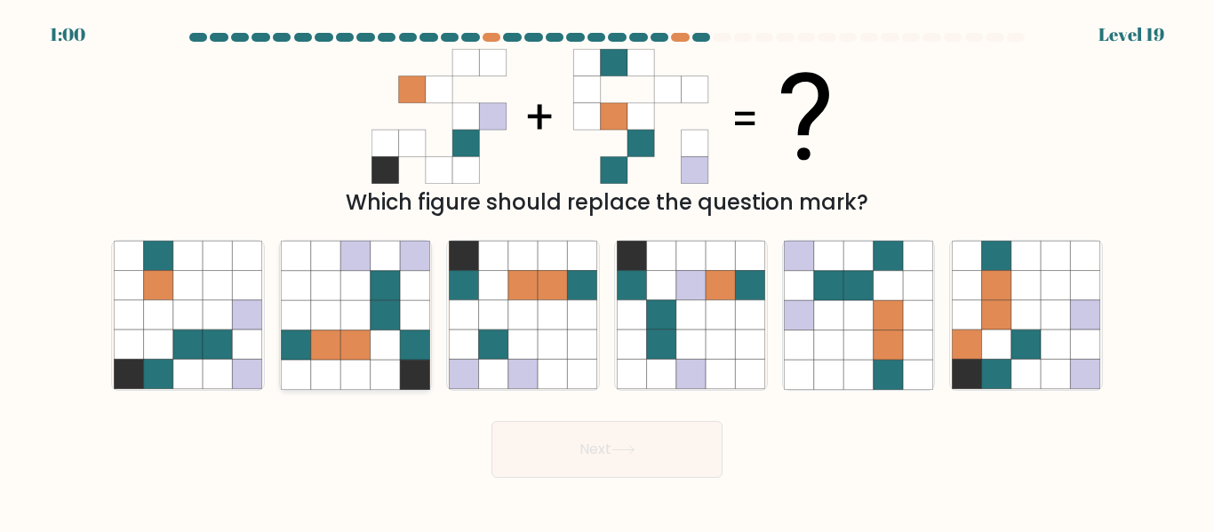
click at [331, 338] on icon at bounding box center [325, 344] width 29 height 29
click at [607, 271] on input "b." at bounding box center [607, 269] width 1 height 4
radio input "true"
click at [548, 454] on button "Next" at bounding box center [606, 449] width 231 height 57
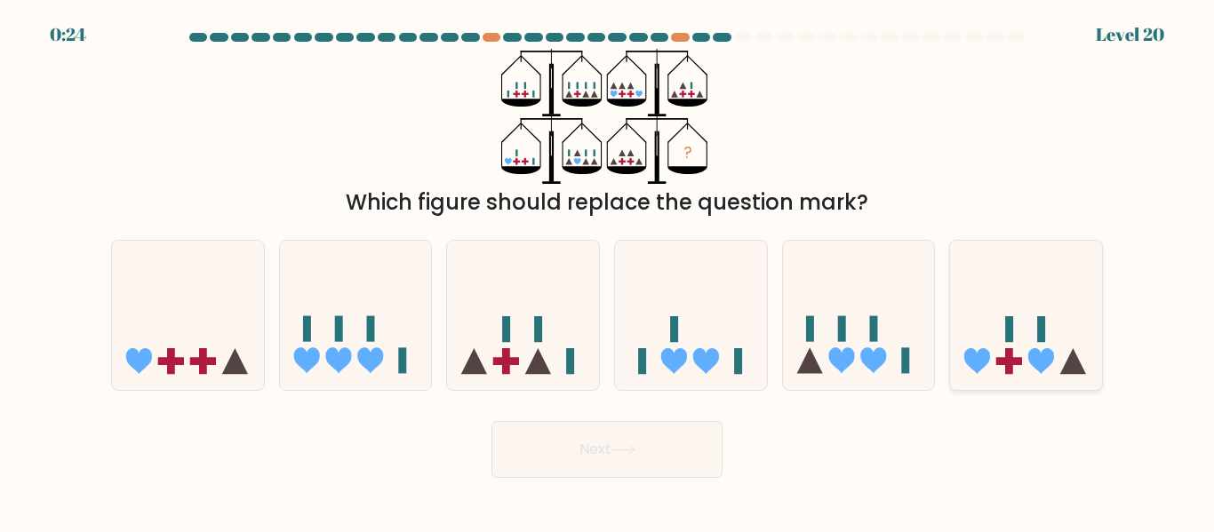
click at [1008, 369] on rect at bounding box center [1009, 361] width 8 height 26
click at [608, 271] on input "f." at bounding box center [607, 269] width 1 height 4
radio input "true"
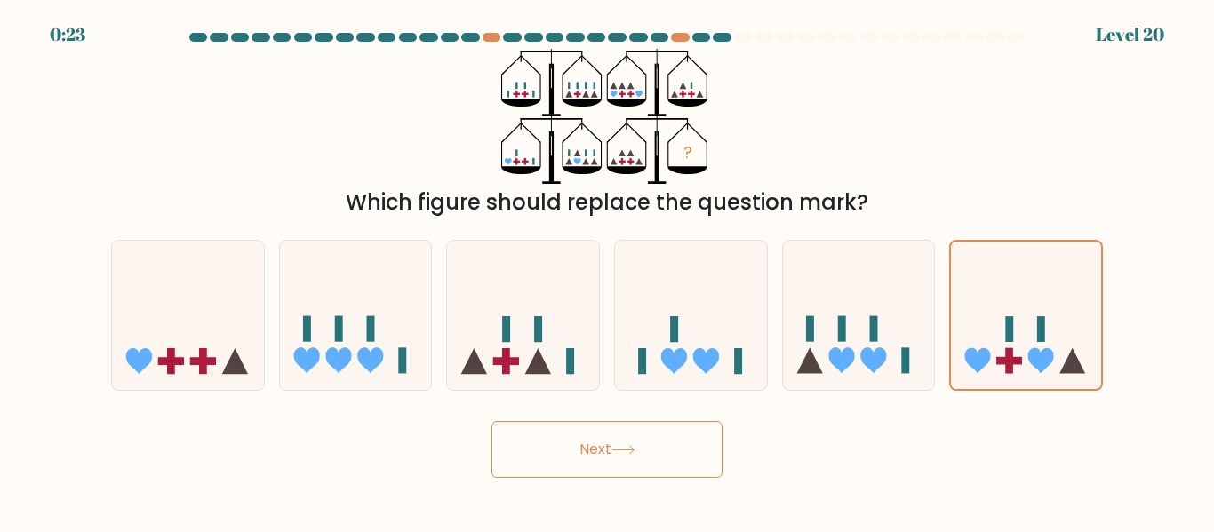
click at [711, 466] on button "Next" at bounding box center [606, 449] width 231 height 57
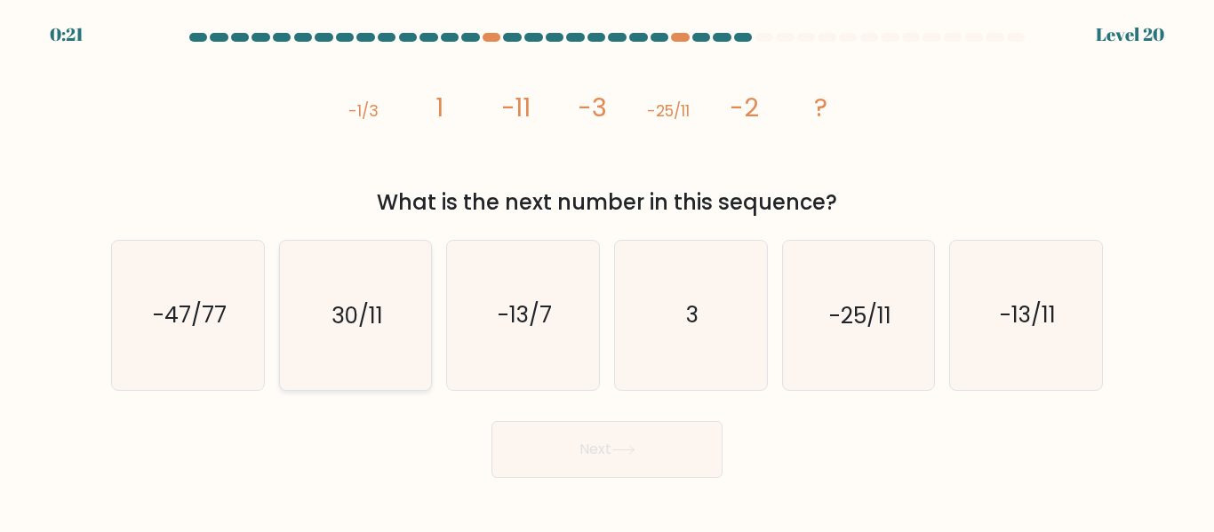
click at [354, 351] on icon "30/11" at bounding box center [355, 315] width 148 height 148
click at [607, 271] on input "b. 30/11" at bounding box center [607, 269] width 1 height 4
radio input "true"
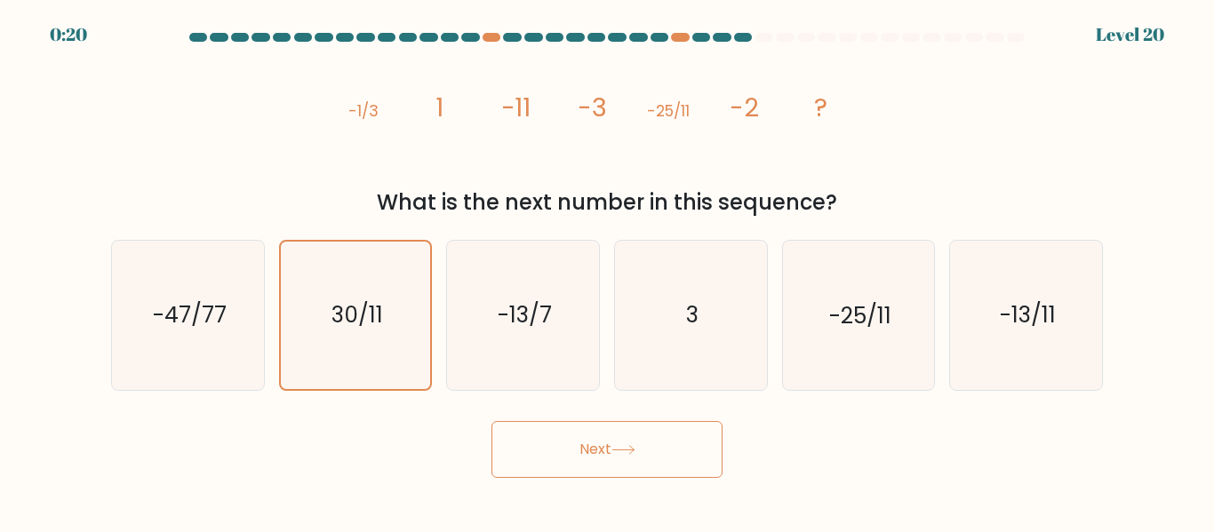
click at [555, 463] on button "Next" at bounding box center [606, 449] width 231 height 57
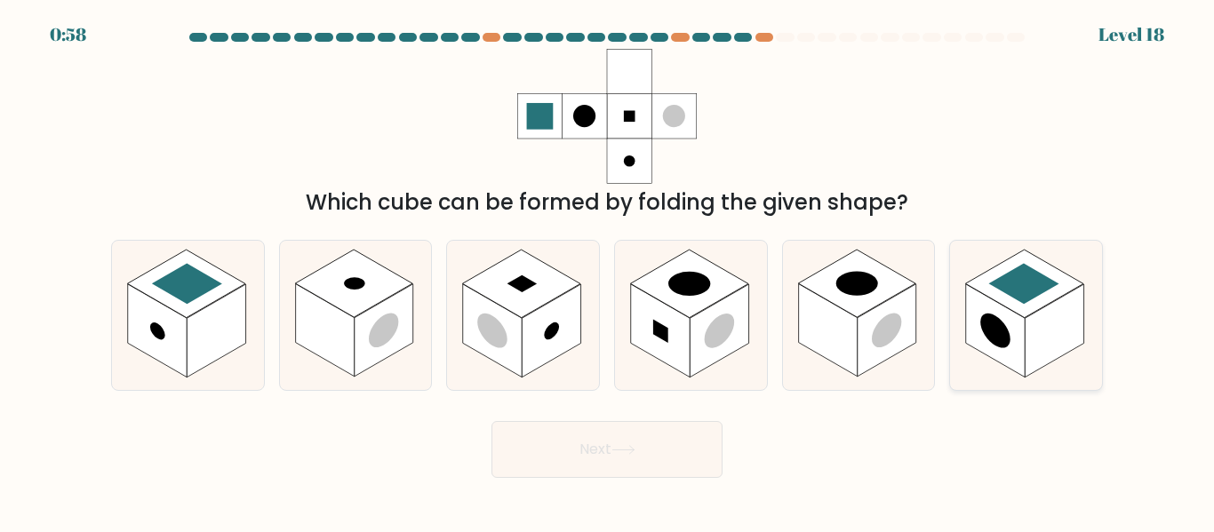
click at [996, 286] on rect at bounding box center [1024, 284] width 70 height 41
click at [608, 271] on input "f." at bounding box center [607, 269] width 1 height 4
radio input "true"
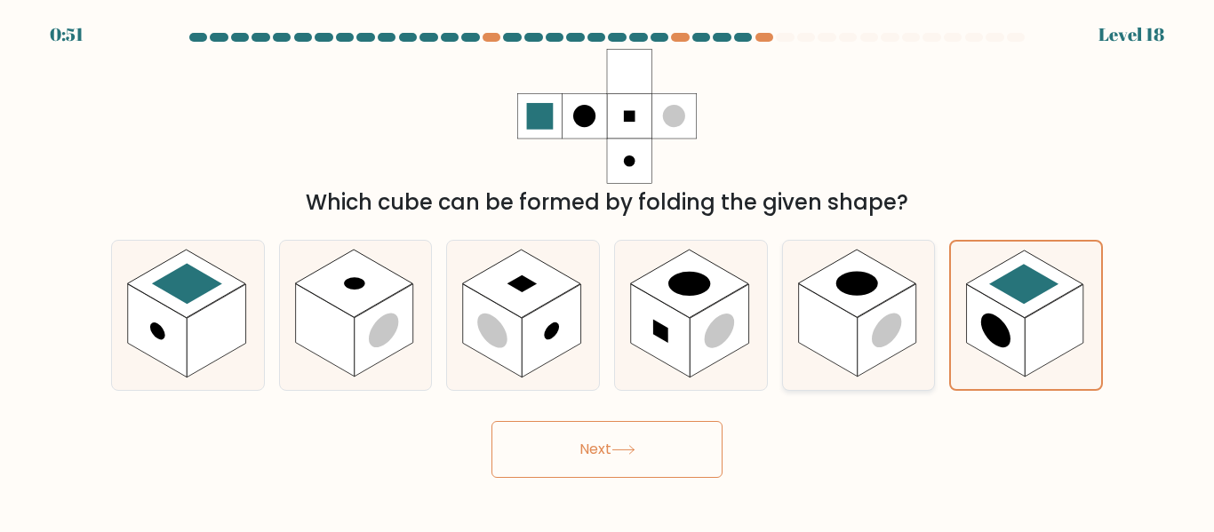
click at [821, 343] on rect at bounding box center [827, 330] width 59 height 93
click at [608, 271] on input "e." at bounding box center [607, 269] width 1 height 4
radio input "true"
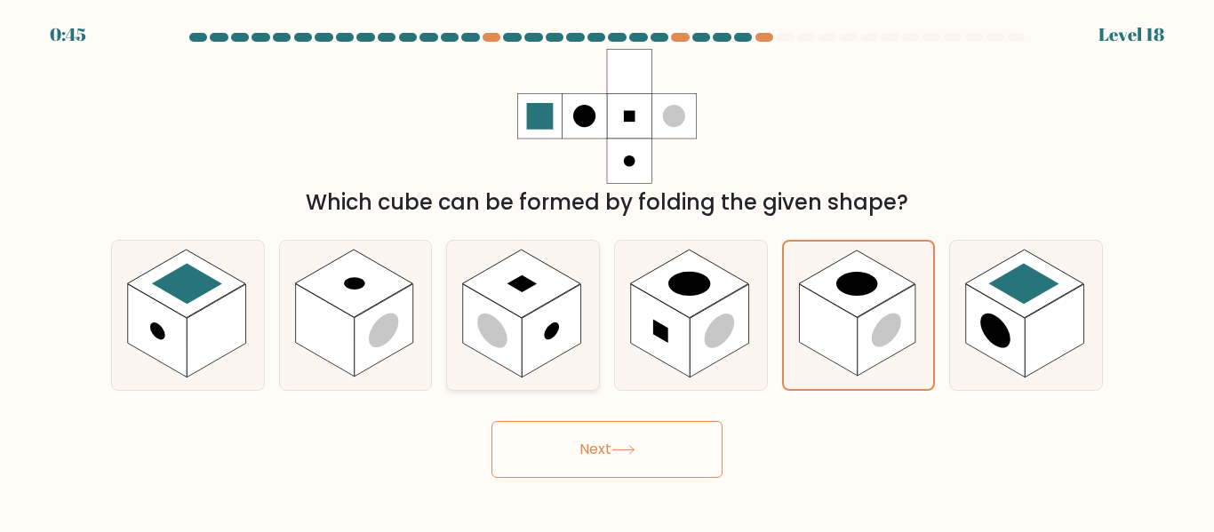
click at [563, 332] on rect at bounding box center [551, 330] width 59 height 93
click at [607, 271] on input "c." at bounding box center [607, 269] width 1 height 4
radio input "true"
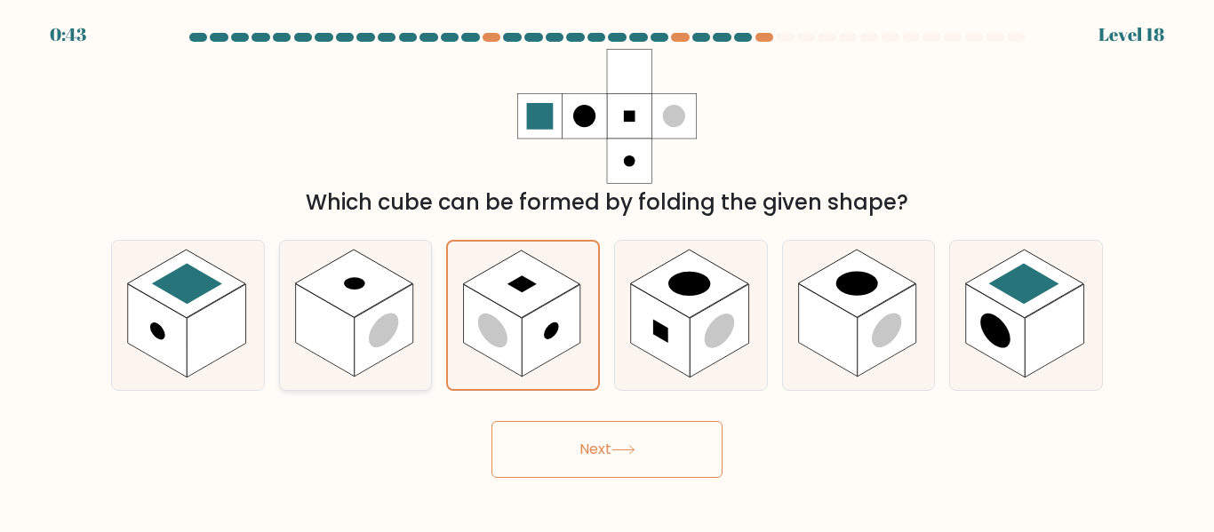
click at [392, 321] on circle at bounding box center [383, 330] width 29 height 47
click at [607, 271] on input "b." at bounding box center [607, 269] width 1 height 4
radio input "true"
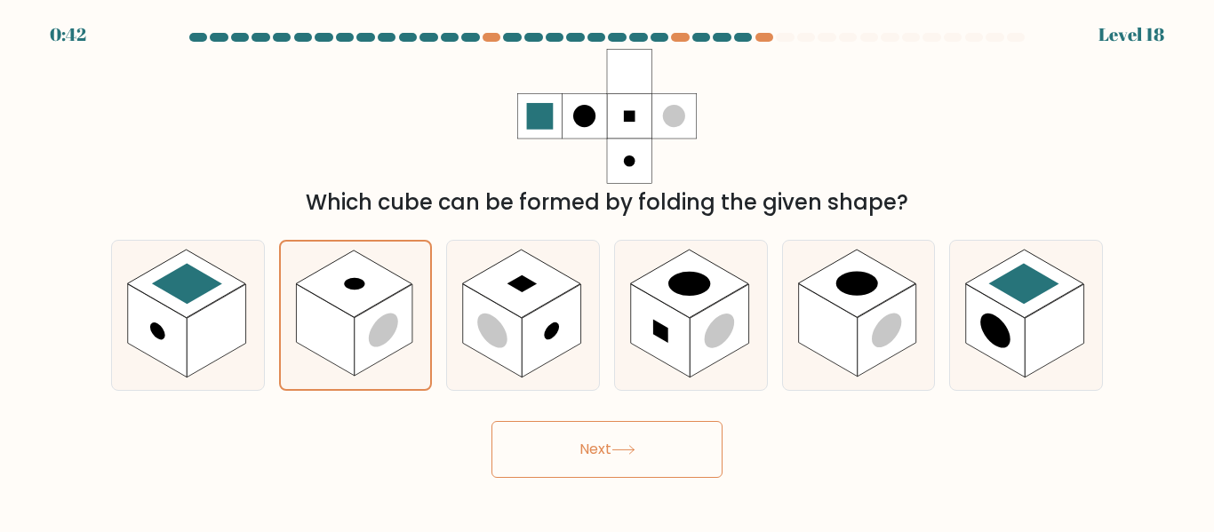
click at [549, 440] on button "Next" at bounding box center [606, 449] width 231 height 57
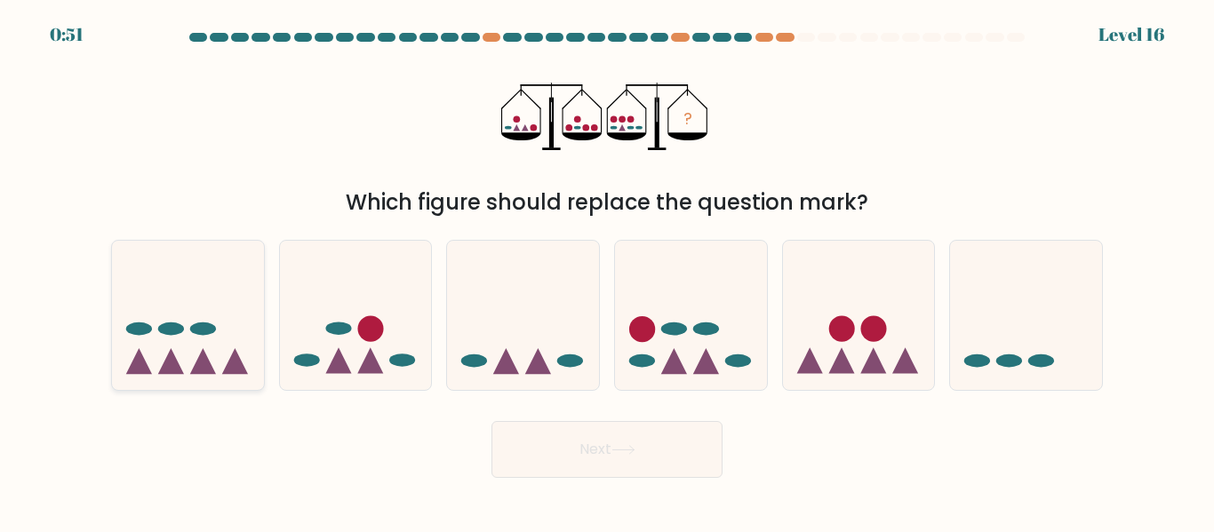
click at [200, 302] on icon at bounding box center [188, 314] width 152 height 125
click at [607, 271] on input "a." at bounding box center [607, 269] width 1 height 4
radio input "true"
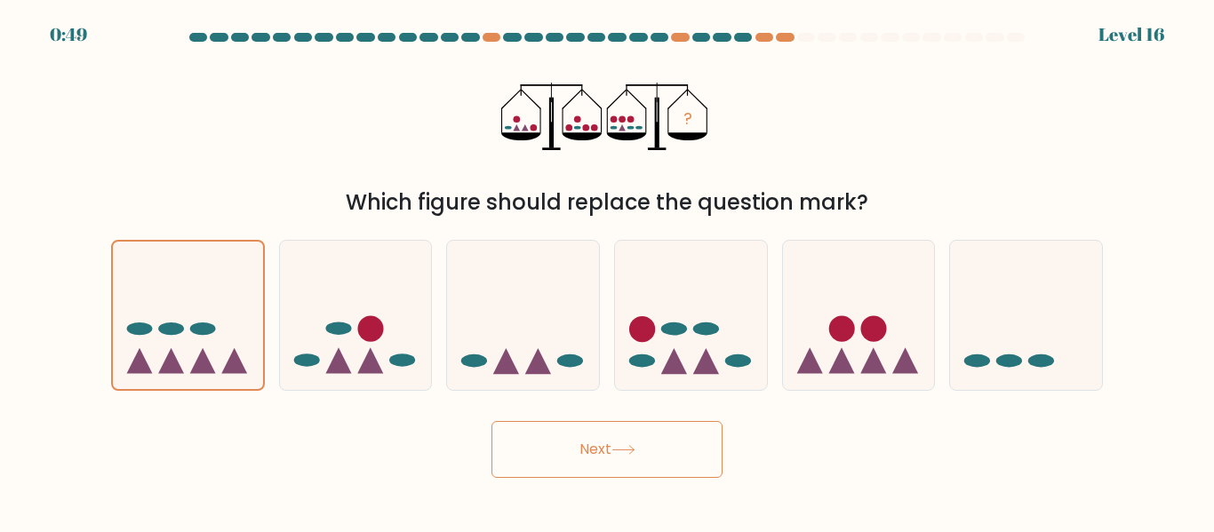
click at [580, 466] on button "Next" at bounding box center [606, 449] width 231 height 57
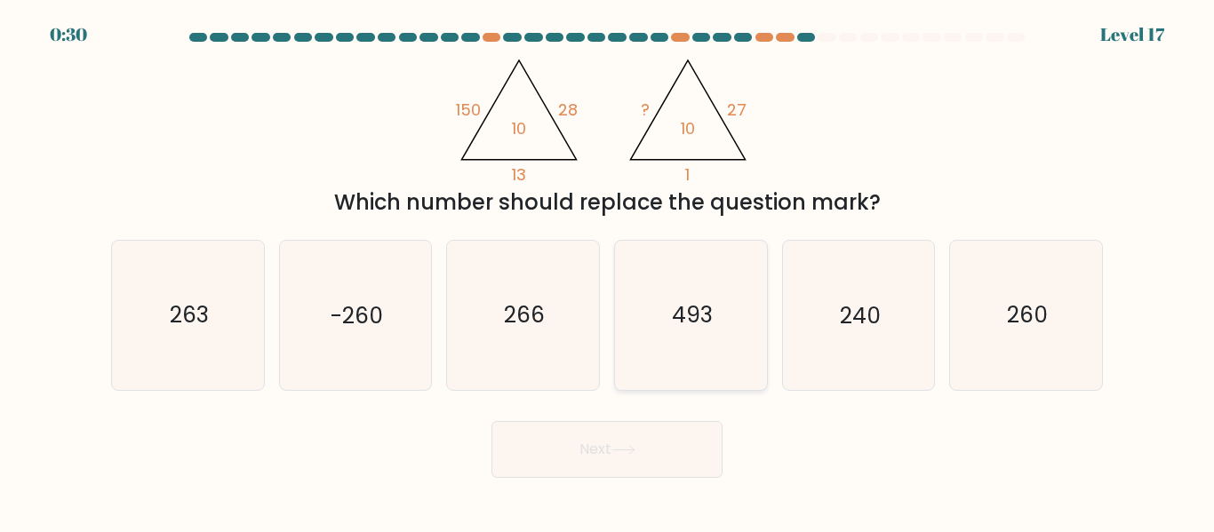
click at [665, 268] on icon "493" at bounding box center [691, 315] width 148 height 148
click at [608, 268] on input "d. 493" at bounding box center [607, 269] width 1 height 4
radio input "true"
click at [656, 447] on button "Next" at bounding box center [606, 449] width 231 height 57
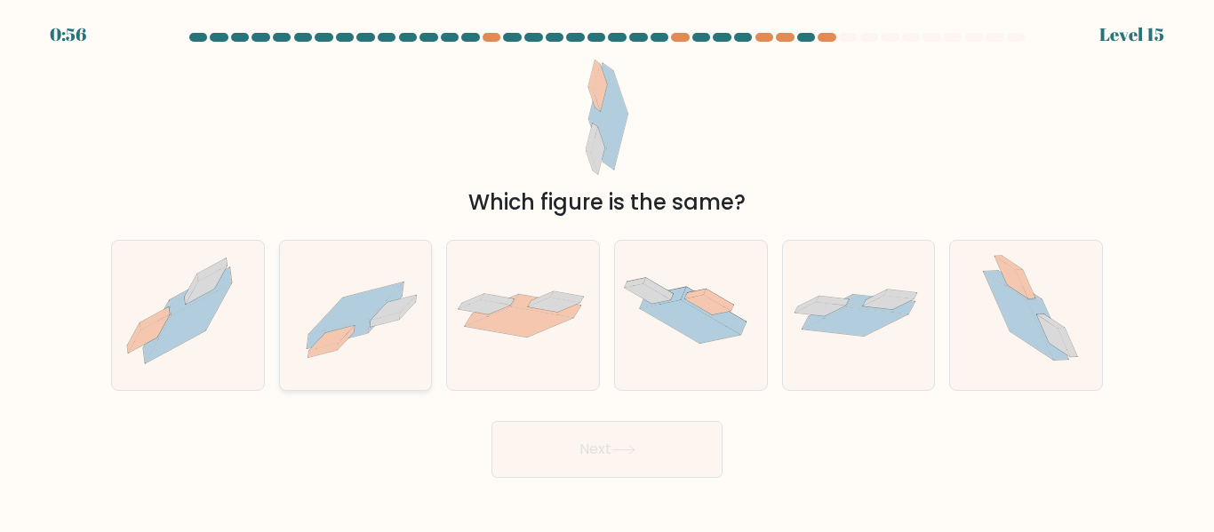
click at [411, 339] on icon at bounding box center [356, 315] width 152 height 109
click at [607, 271] on input "b." at bounding box center [607, 269] width 1 height 4
radio input "true"
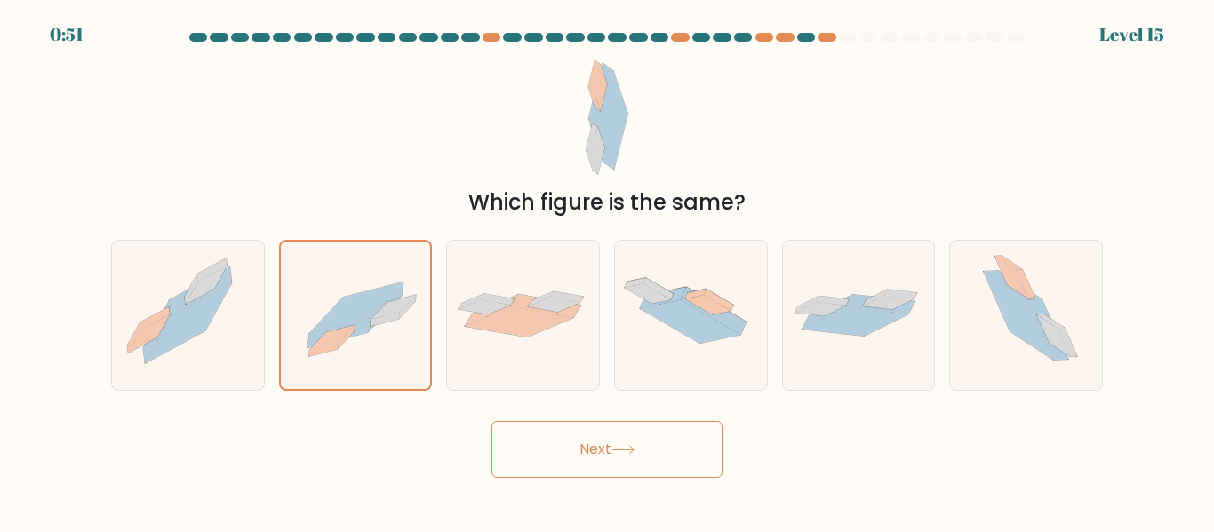
click at [569, 458] on button "Next" at bounding box center [606, 449] width 231 height 57
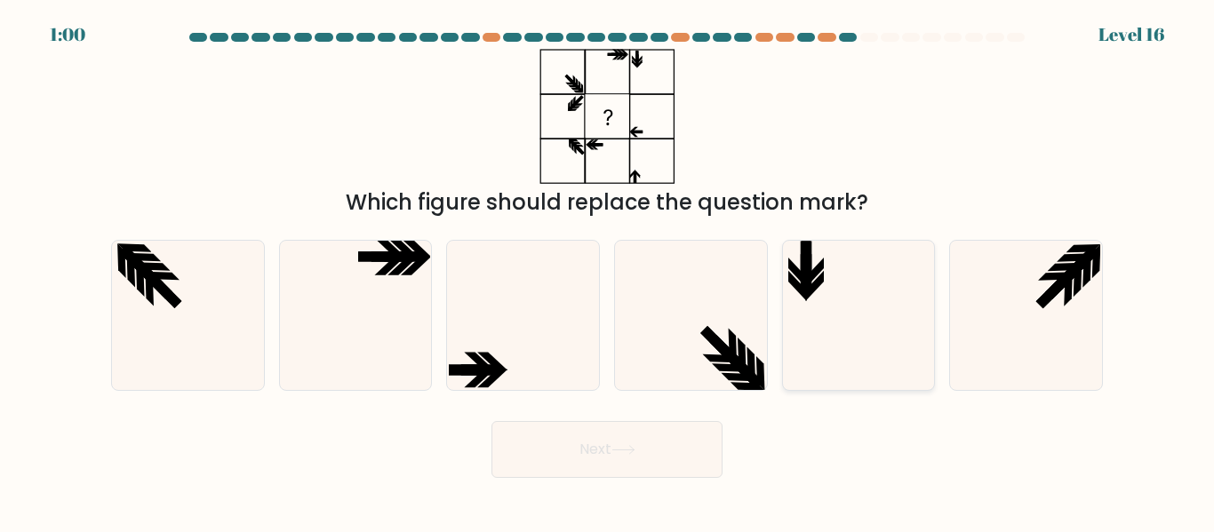
click at [792, 342] on icon at bounding box center [858, 315] width 148 height 148
click at [608, 271] on input "e." at bounding box center [607, 269] width 1 height 4
radio input "true"
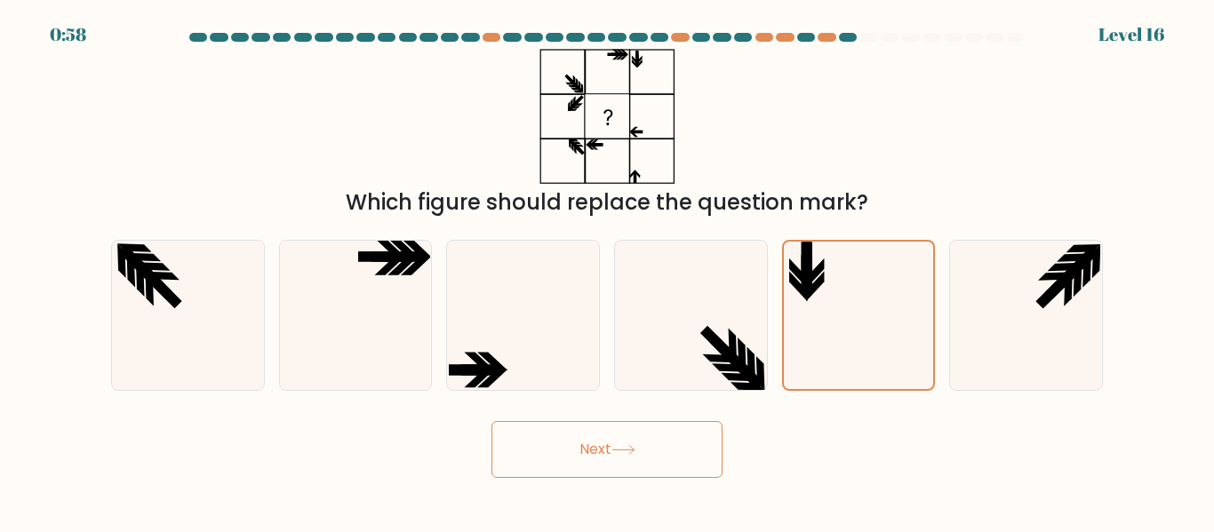
click at [658, 442] on button "Next" at bounding box center [606, 449] width 231 height 57
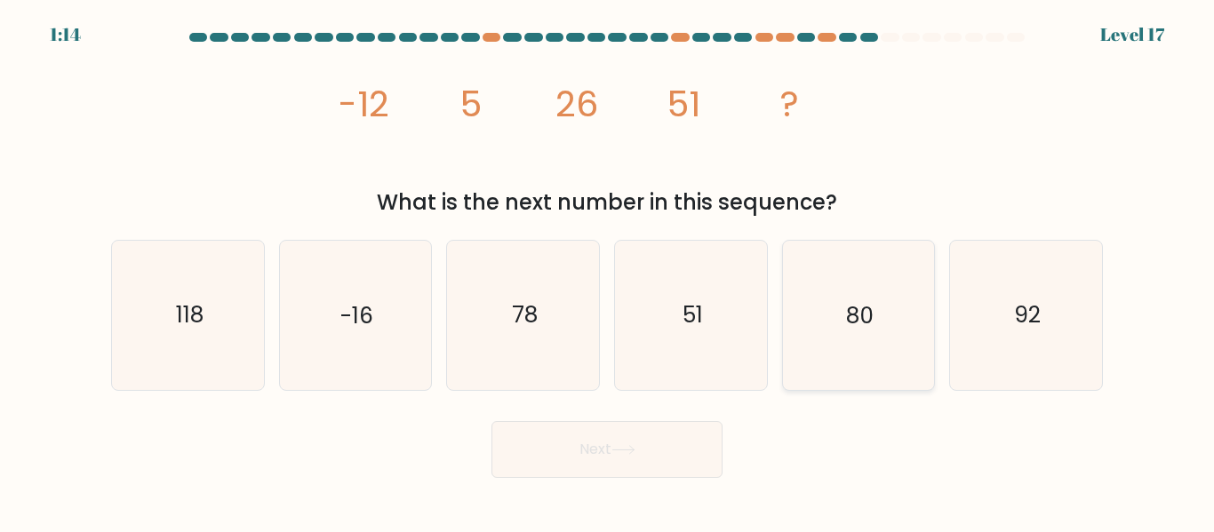
click at [855, 287] on icon "80" at bounding box center [858, 315] width 148 height 148
click at [608, 271] on input "e. 80" at bounding box center [607, 269] width 1 height 4
radio input "true"
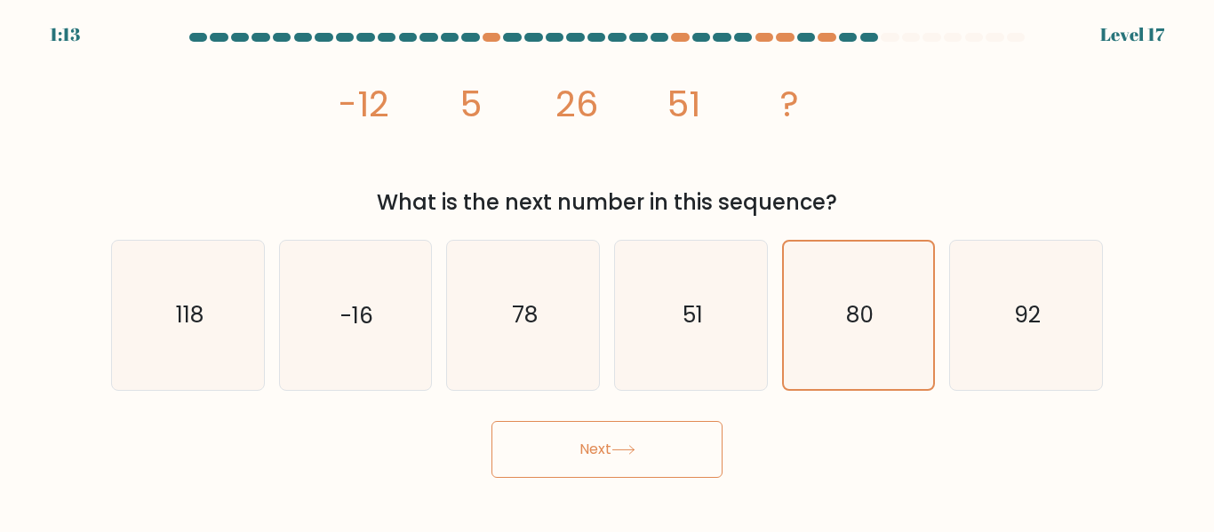
click at [614, 456] on button "Next" at bounding box center [606, 449] width 231 height 57
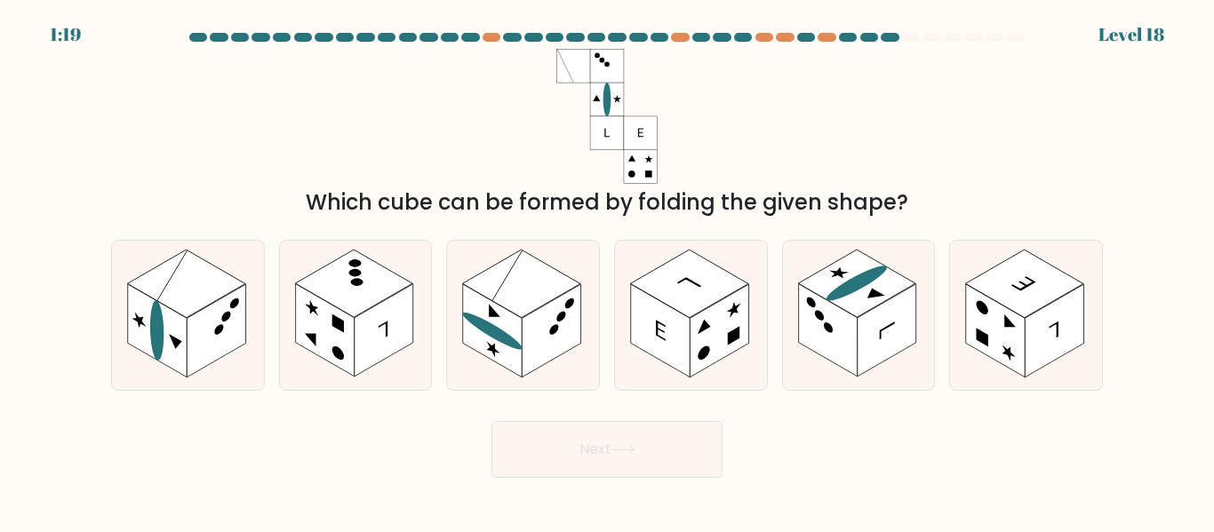
drag, startPoint x: 259, startPoint y: 350, endPoint x: 222, endPoint y: 412, distance: 72.1
click at [222, 412] on div "Next" at bounding box center [606, 445] width 1013 height 66
click at [214, 362] on icon at bounding box center [188, 315] width 152 height 148
click at [607, 271] on input "a." at bounding box center [607, 269] width 1 height 4
radio input "true"
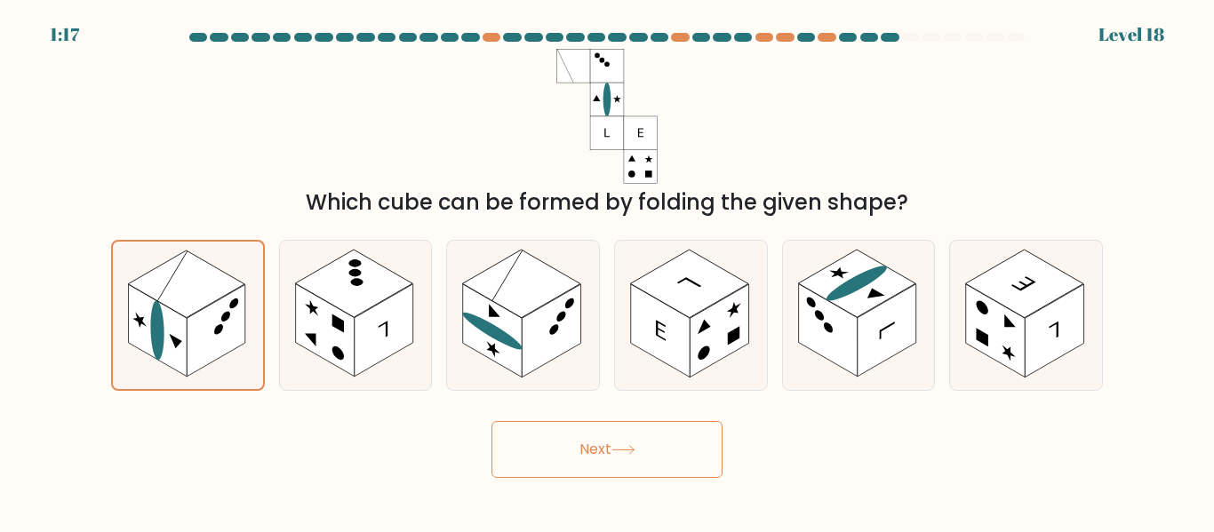
click at [507, 443] on button "Next" at bounding box center [606, 449] width 231 height 57
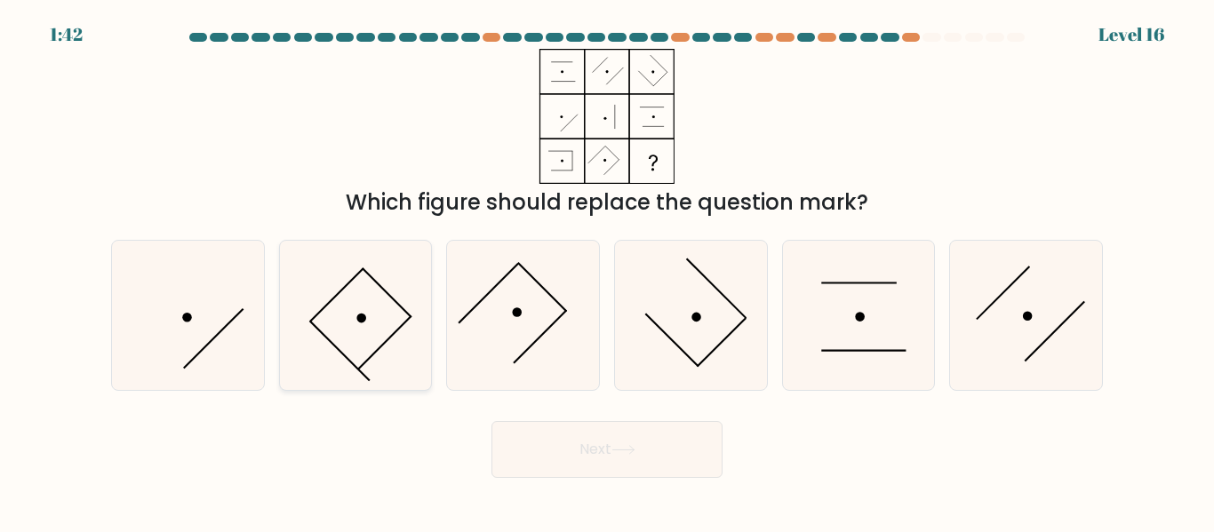
click at [370, 336] on icon at bounding box center [355, 315] width 148 height 148
click at [607, 271] on input "b." at bounding box center [607, 269] width 1 height 4
radio input "true"
click at [538, 454] on button "Next" at bounding box center [606, 449] width 231 height 57
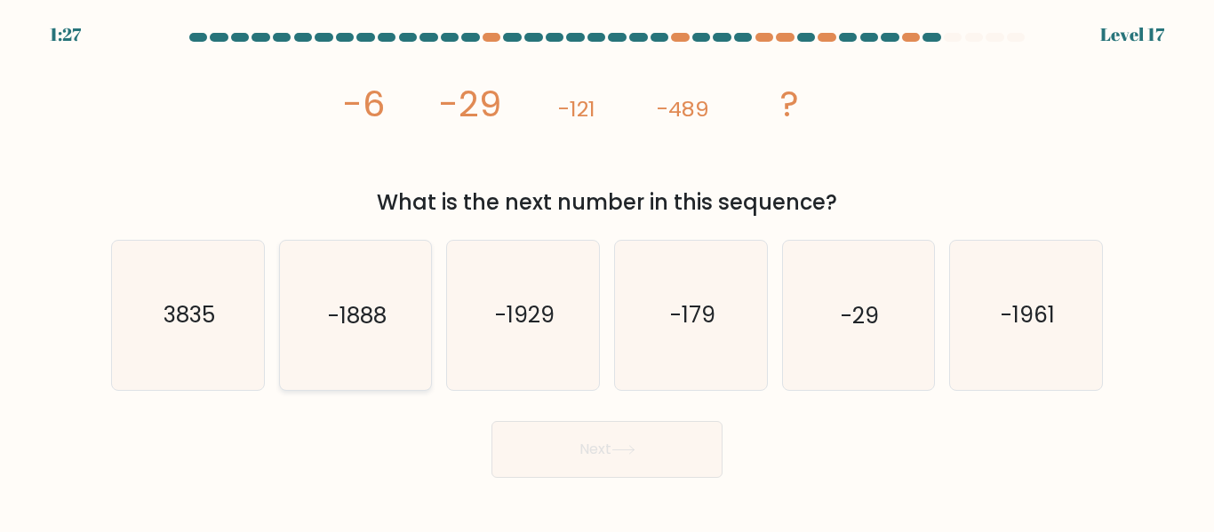
click at [400, 298] on icon "-1888" at bounding box center [355, 315] width 148 height 148
click at [607, 271] on input "b. -1888" at bounding box center [607, 269] width 1 height 4
radio input "true"
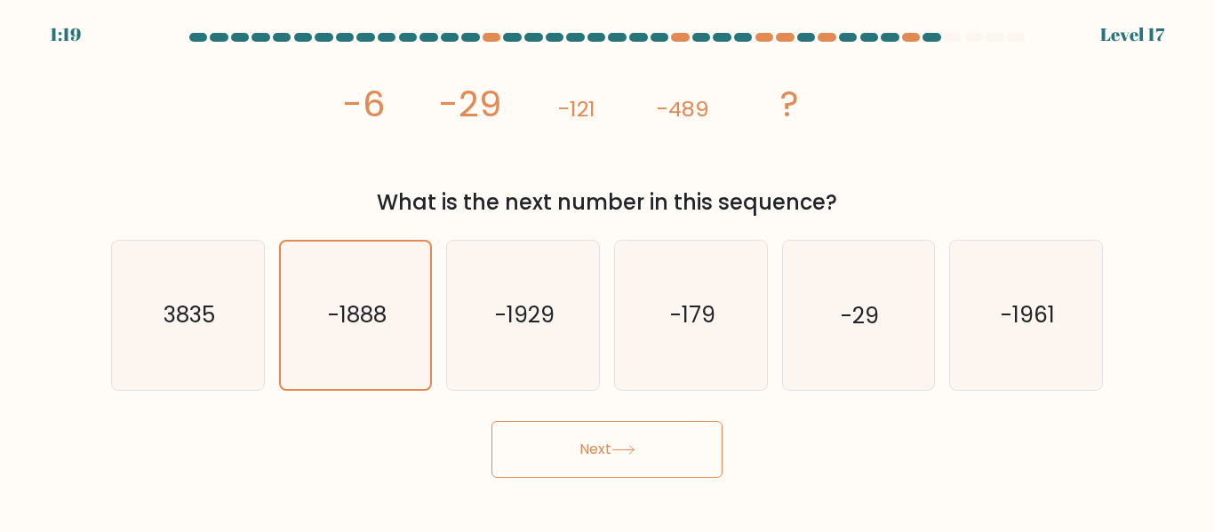
click at [593, 452] on button "Next" at bounding box center [606, 449] width 231 height 57
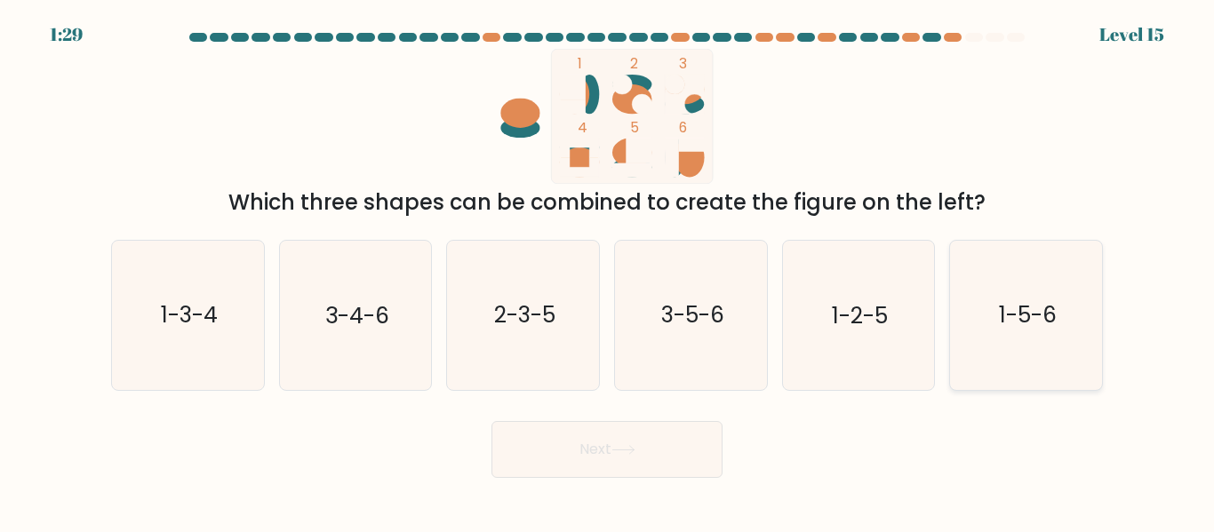
click at [968, 282] on icon "1-5-6" at bounding box center [1026, 315] width 148 height 148
click at [608, 271] on input "f. 1-5-6" at bounding box center [607, 269] width 1 height 4
radio input "true"
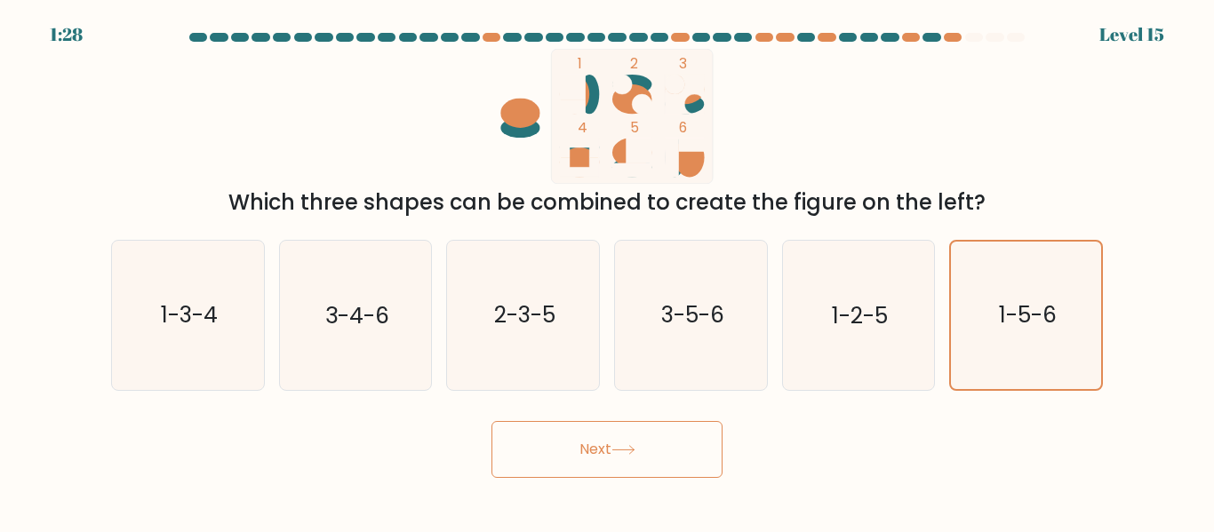
click at [645, 461] on button "Next" at bounding box center [606, 449] width 231 height 57
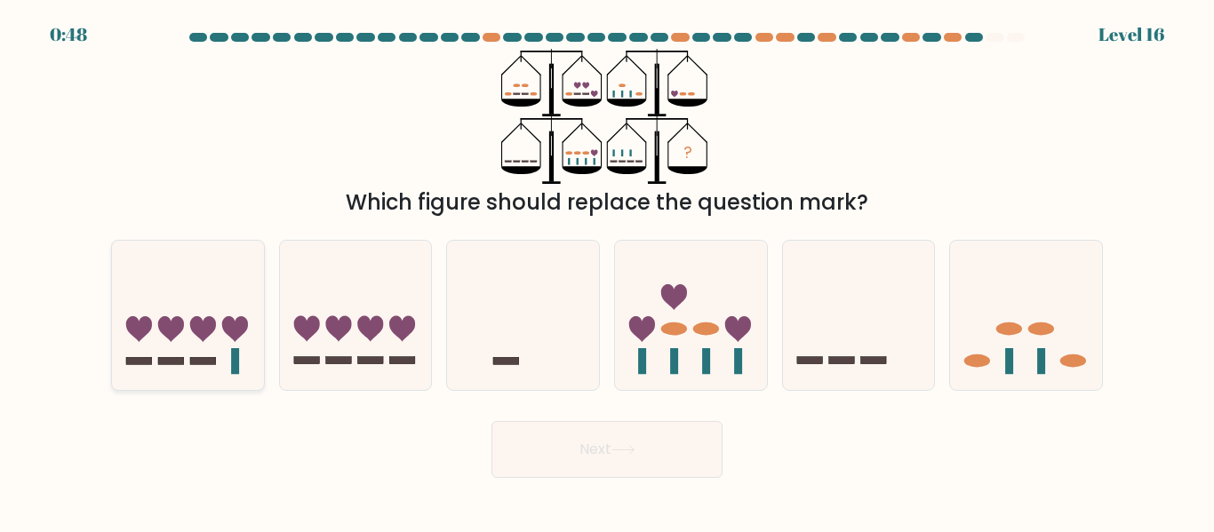
click at [241, 326] on icon at bounding box center [234, 329] width 26 height 26
click at [607, 271] on input "a." at bounding box center [607, 269] width 1 height 4
radio input "true"
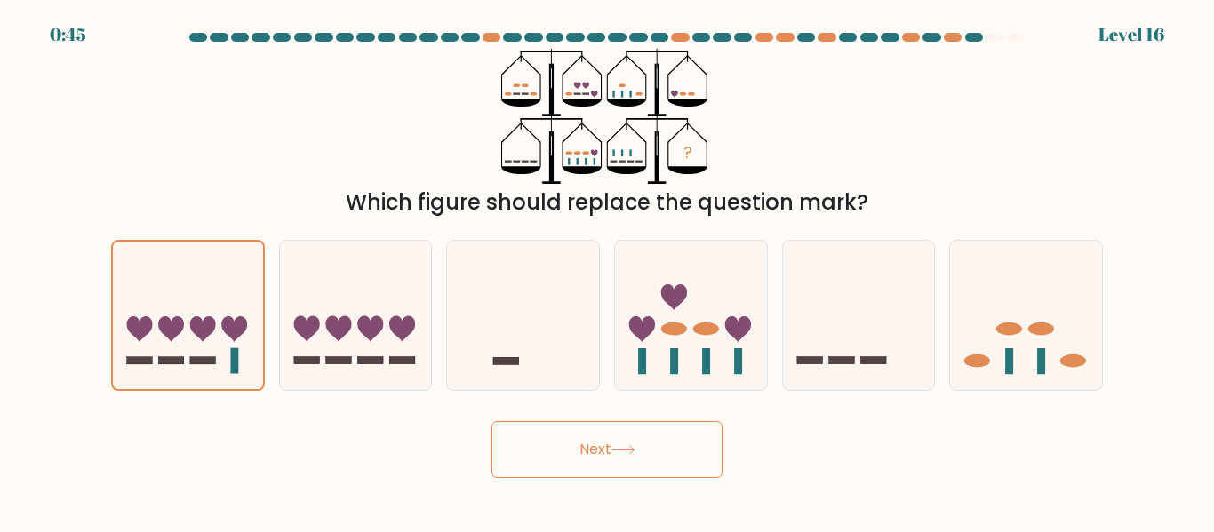
click at [601, 450] on button "Next" at bounding box center [606, 449] width 231 height 57
click at [601, 449] on button "Next" at bounding box center [606, 449] width 231 height 57
click at [247, 331] on icon at bounding box center [188, 314] width 152 height 125
click at [607, 271] on input "a." at bounding box center [607, 269] width 1 height 4
radio input "true"
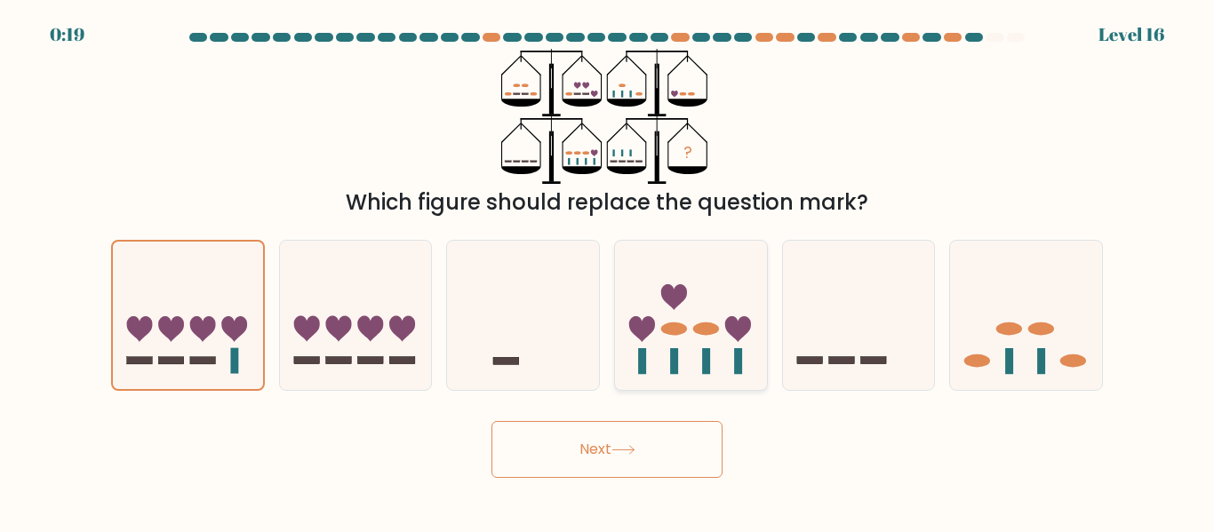
click at [651, 377] on icon at bounding box center [691, 314] width 152 height 125
click at [608, 271] on input "d." at bounding box center [607, 269] width 1 height 4
radio input "true"
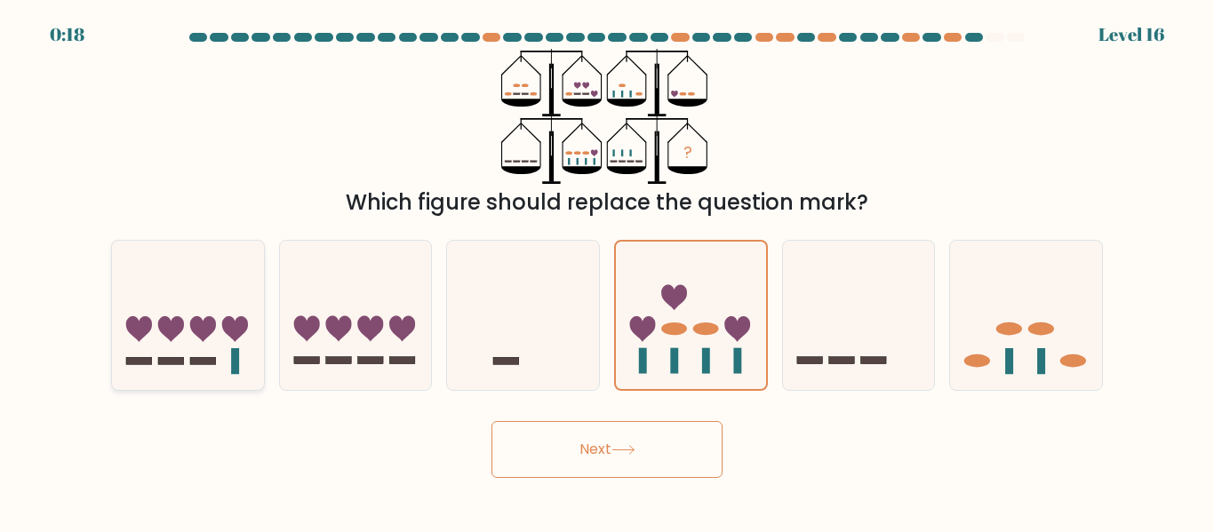
click at [139, 310] on icon at bounding box center [188, 314] width 152 height 125
click at [607, 271] on input "a." at bounding box center [607, 269] width 1 height 4
radio input "true"
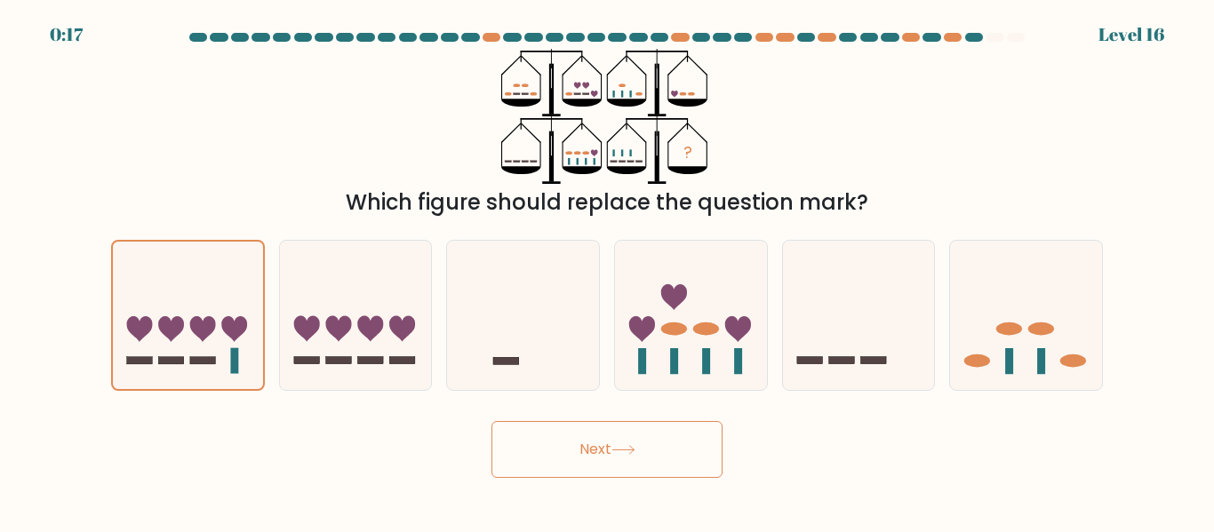
click at [546, 477] on button "Next" at bounding box center [606, 449] width 231 height 57
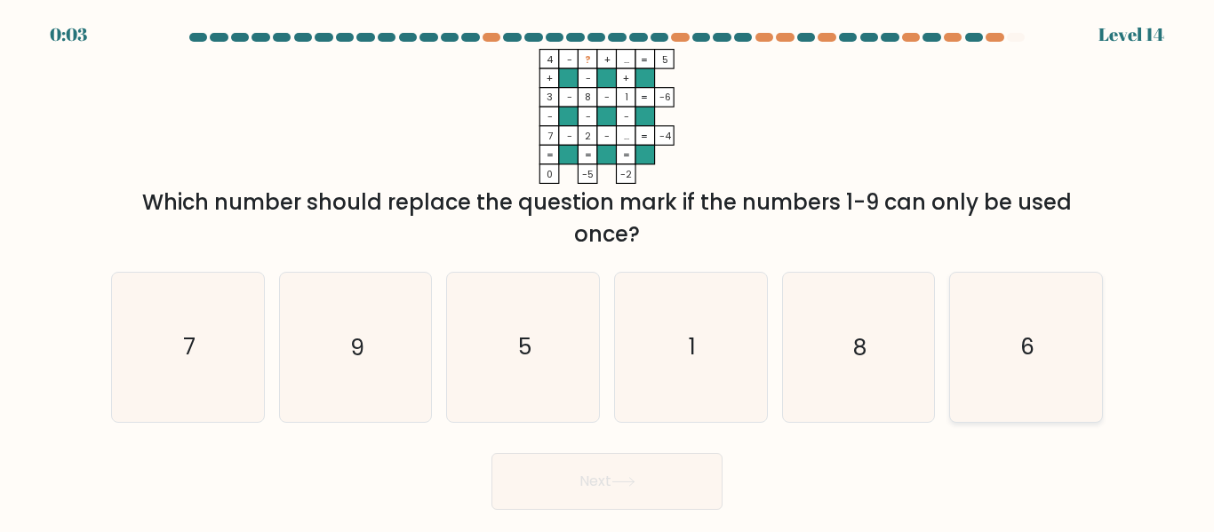
click at [1000, 371] on icon "6" at bounding box center [1026, 347] width 148 height 148
click at [608, 271] on input "f. 6" at bounding box center [607, 269] width 1 height 4
radio input "true"
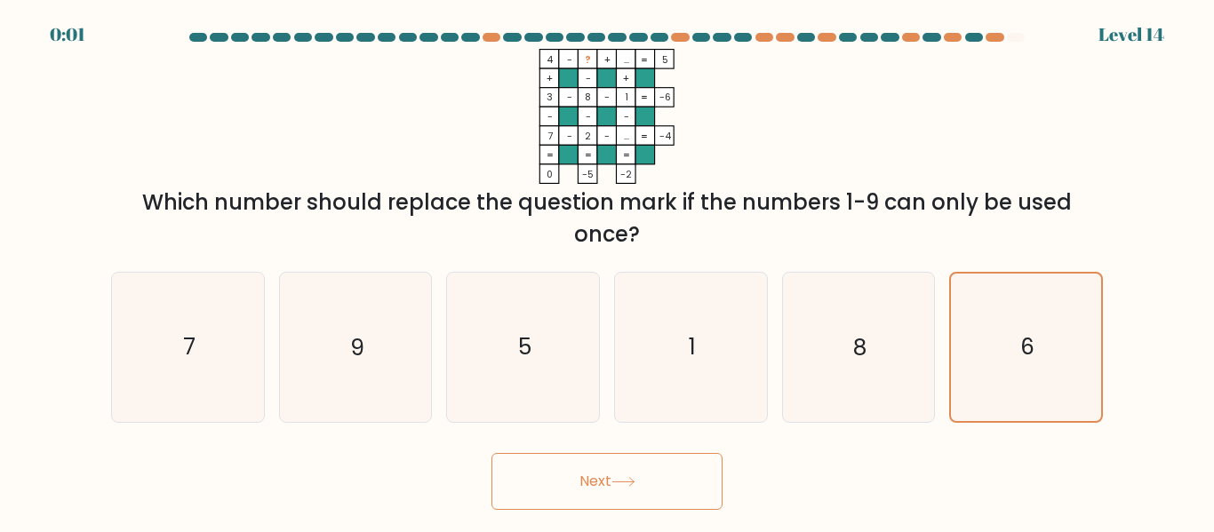
click at [607, 501] on button "Next" at bounding box center [606, 481] width 231 height 57
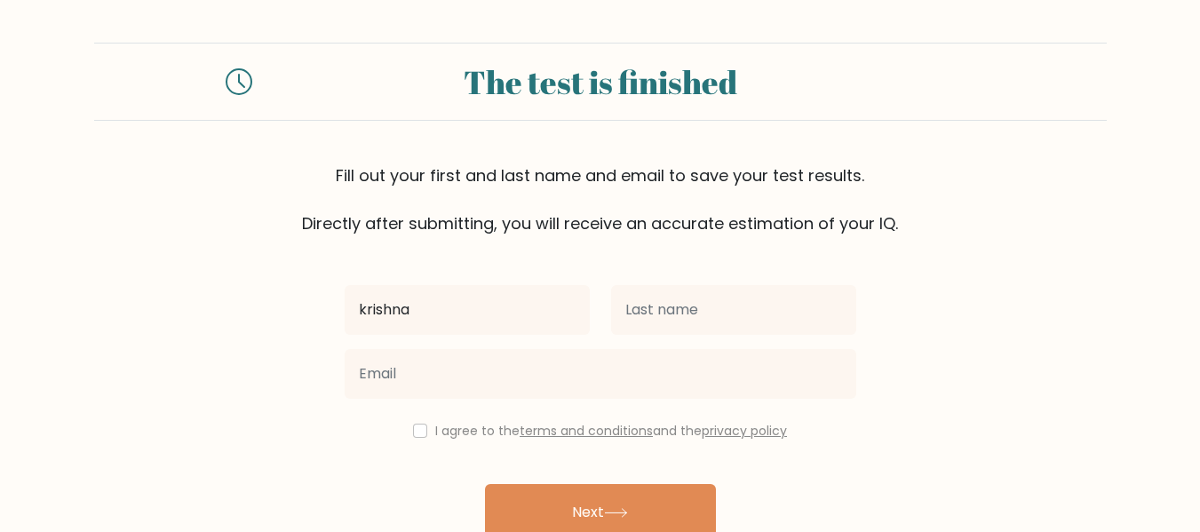
type input "krishna"
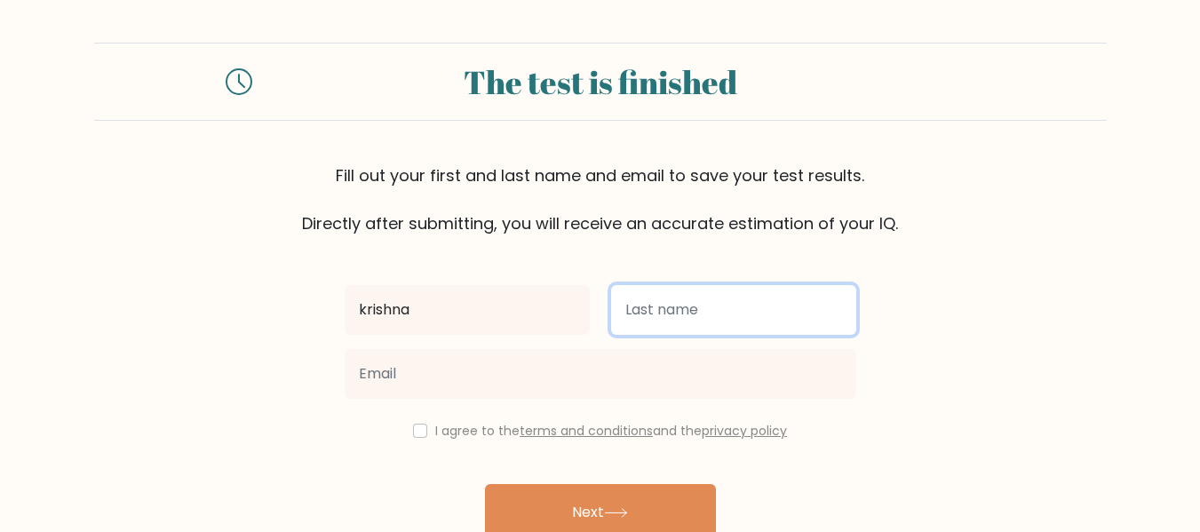
click at [681, 299] on input "text" at bounding box center [733, 310] width 245 height 50
type input "rai"
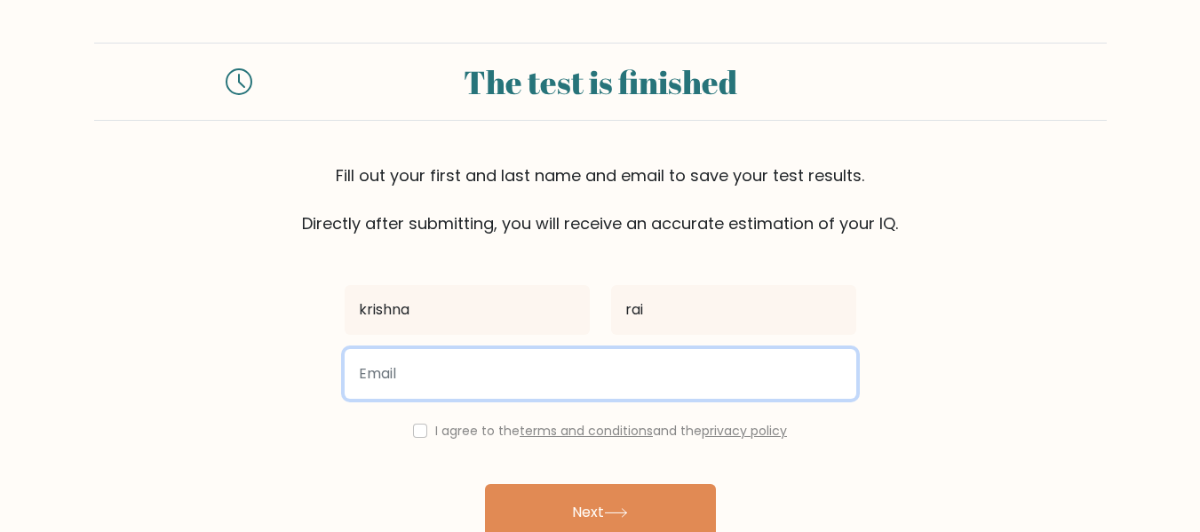
click at [646, 360] on input "email" at bounding box center [601, 374] width 512 height 50
type input "[EMAIL_ADDRESS][DOMAIN_NAME]"
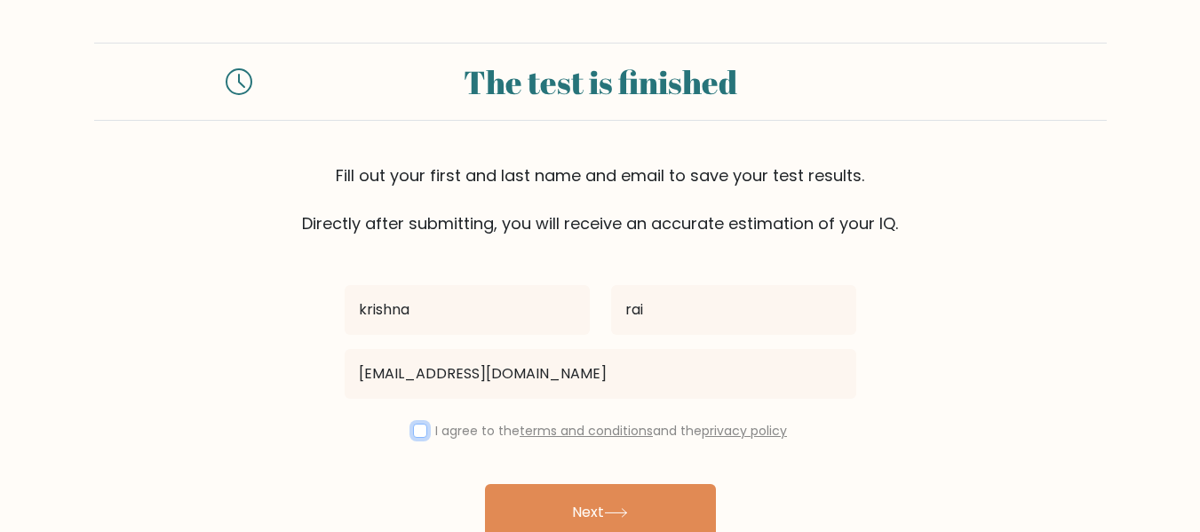
click at [416, 437] on input "checkbox" at bounding box center [420, 431] width 14 height 14
checkbox input "true"
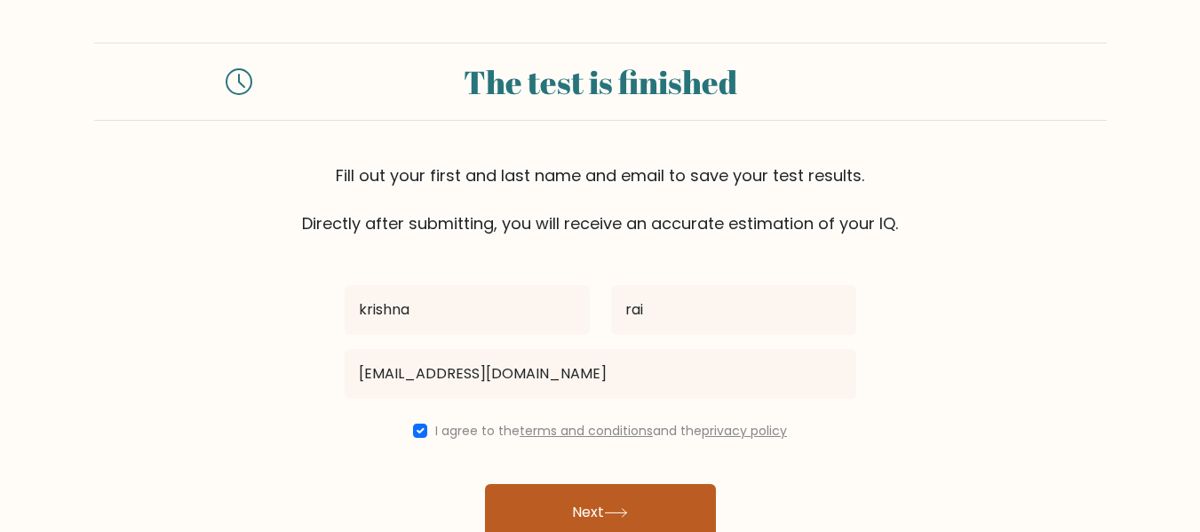
click at [543, 494] on button "Next" at bounding box center [600, 512] width 231 height 57
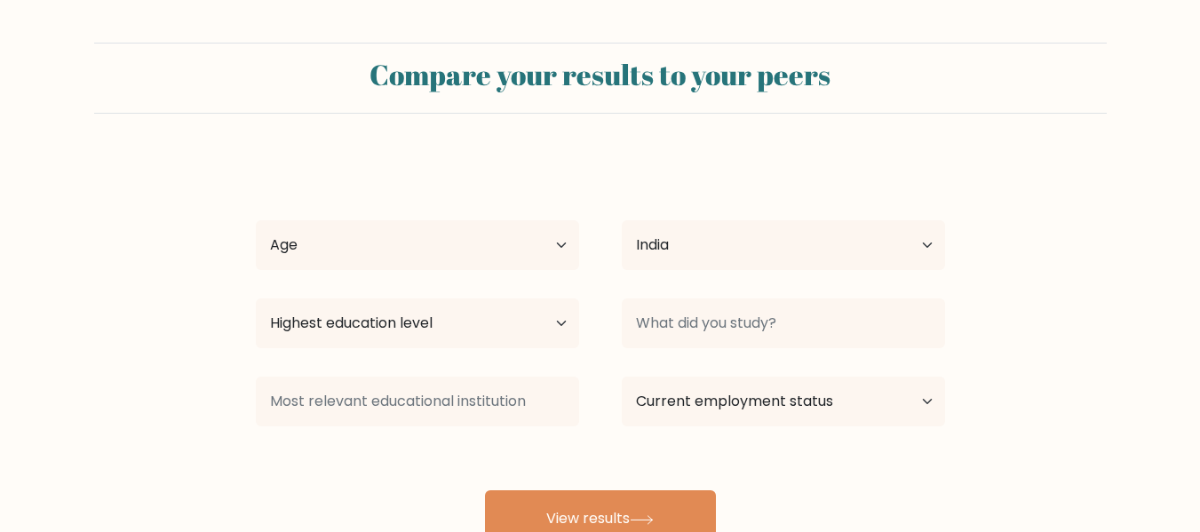
select select "IN"
click at [572, 264] on select "Age Under [DEMOGRAPHIC_DATA] [DEMOGRAPHIC_DATA] [DEMOGRAPHIC_DATA] [DEMOGRAPHIC…" at bounding box center [417, 245] width 323 height 50
select select "18_24"
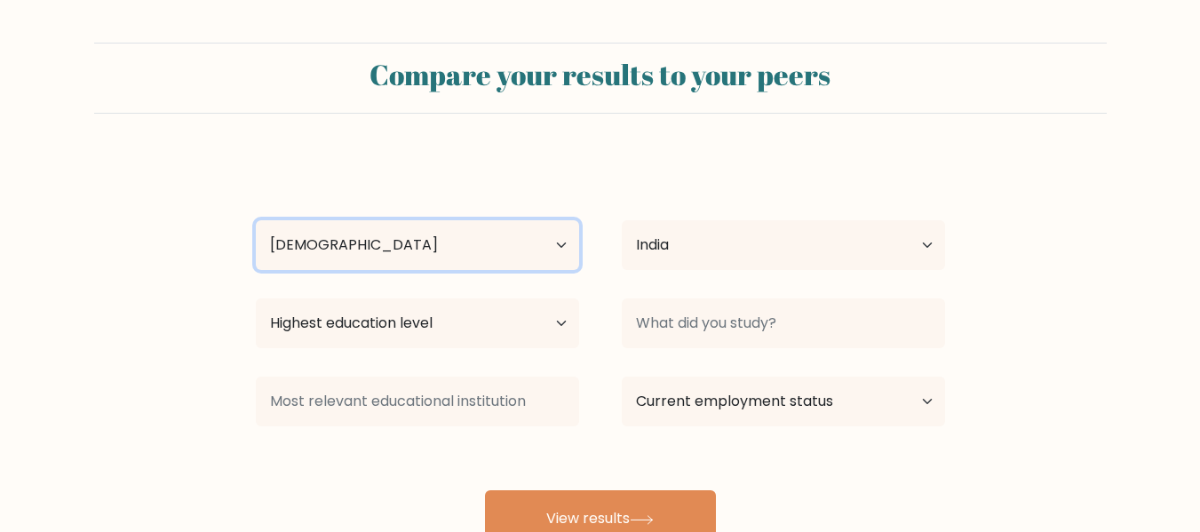
click at [256, 220] on select "Age Under [DEMOGRAPHIC_DATA] [DEMOGRAPHIC_DATA] [DEMOGRAPHIC_DATA] [DEMOGRAPHIC…" at bounding box center [417, 245] width 323 height 50
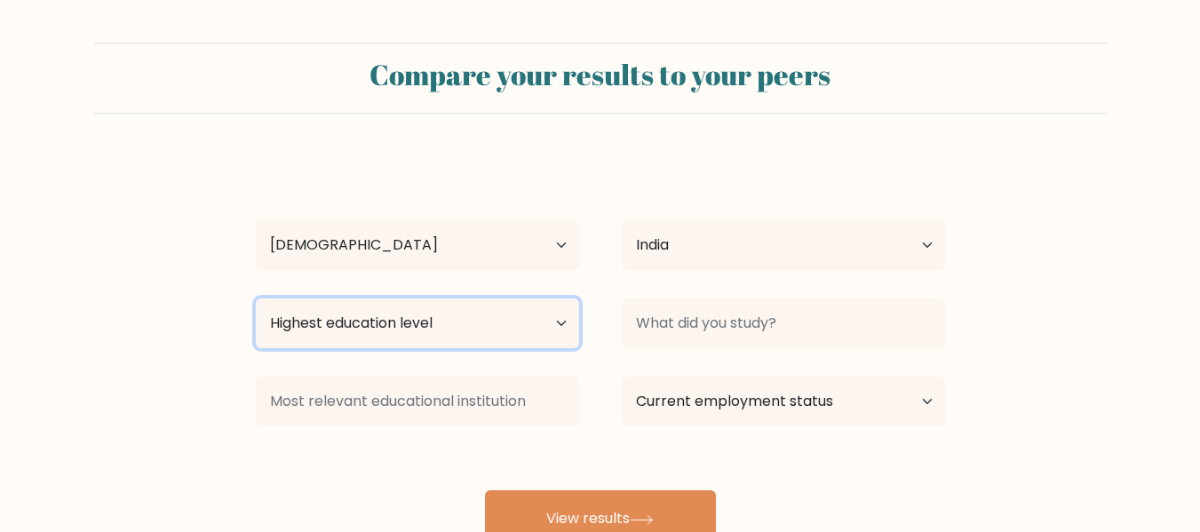
click at [536, 305] on select "Highest education level No schooling Primary Lower Secondary Upper Secondary Oc…" at bounding box center [417, 324] width 323 height 50
select select "upper_secondary"
click at [256, 299] on select "Highest education level No schooling Primary Lower Secondary Upper Secondary Oc…" at bounding box center [417, 324] width 323 height 50
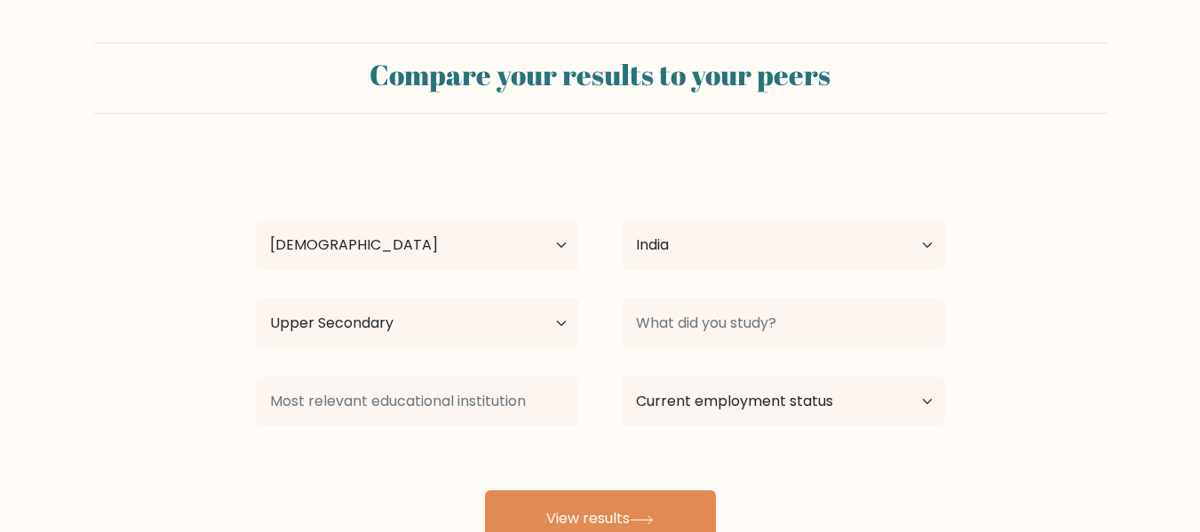
drag, startPoint x: 734, startPoint y: 349, endPoint x: 743, endPoint y: 340, distance: 12.6
click at [743, 340] on div at bounding box center [784, 323] width 366 height 64
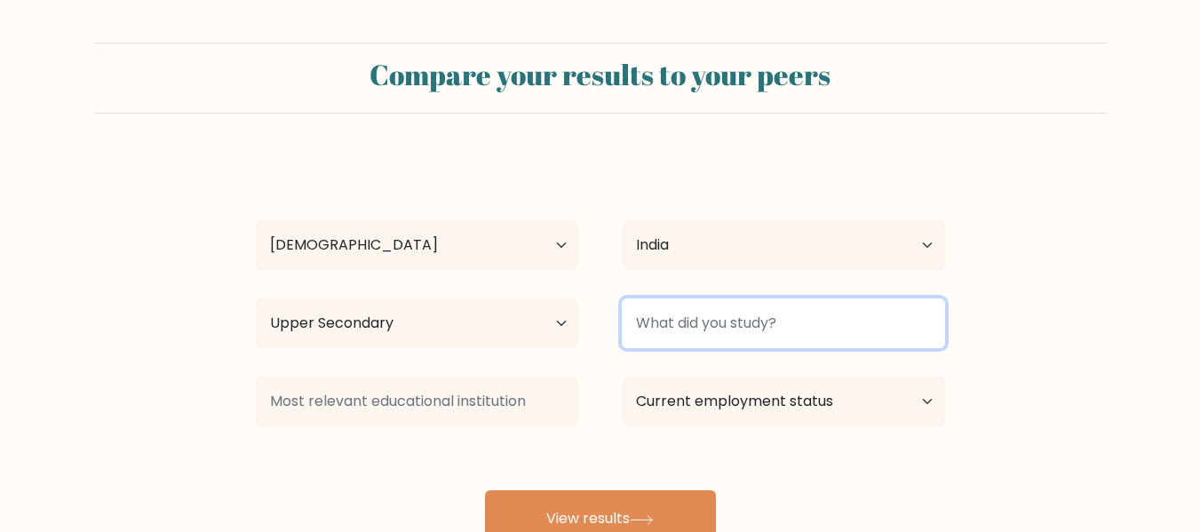
click at [743, 340] on input at bounding box center [783, 324] width 323 height 50
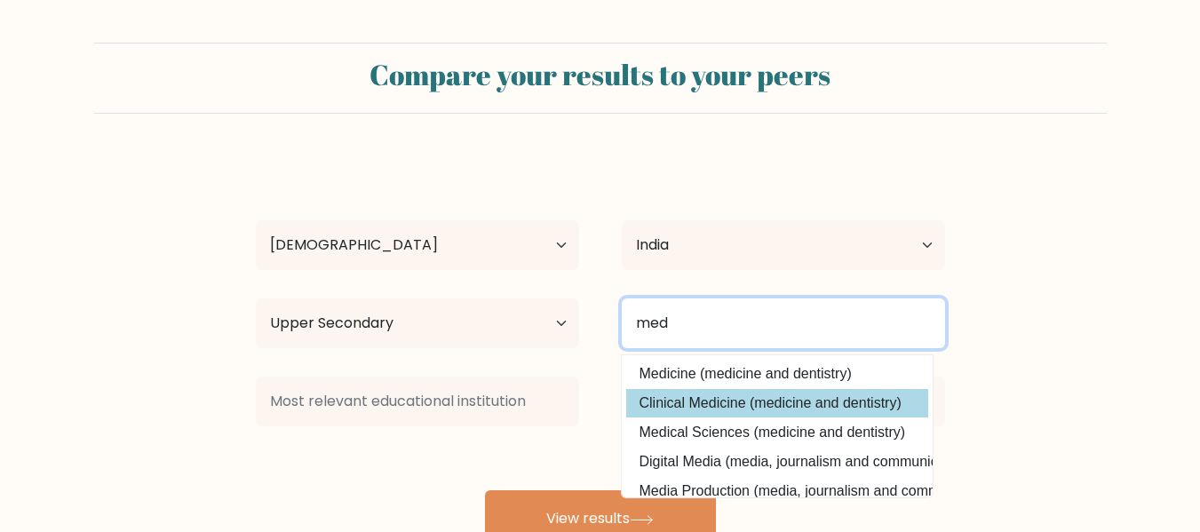
type input "med"
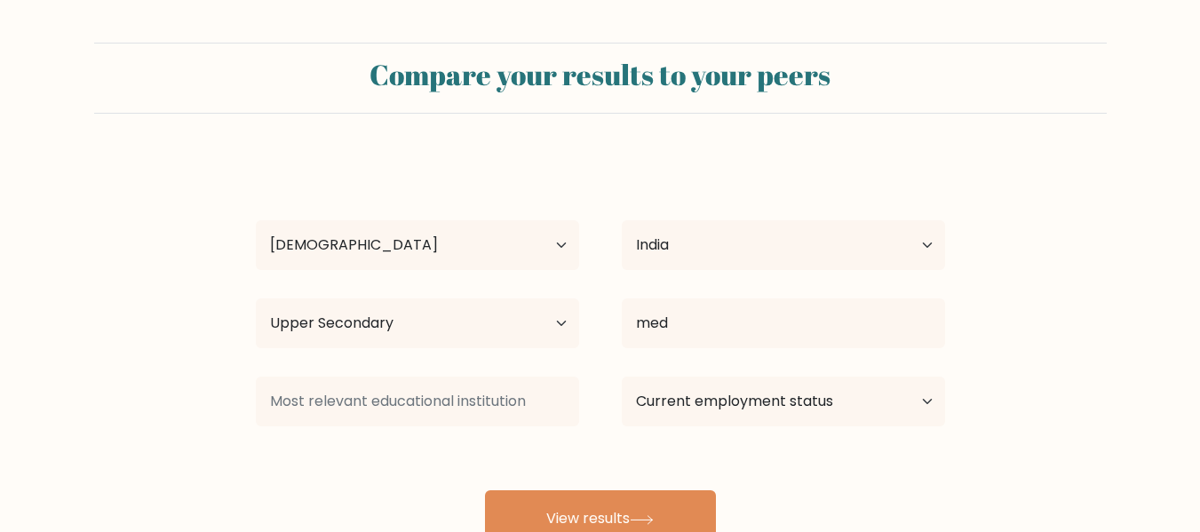
click at [743, 414] on div "krishna rai Age Under 18 years old 18-24 years old 25-34 years old 35-44 years …" at bounding box center [600, 351] width 711 height 391
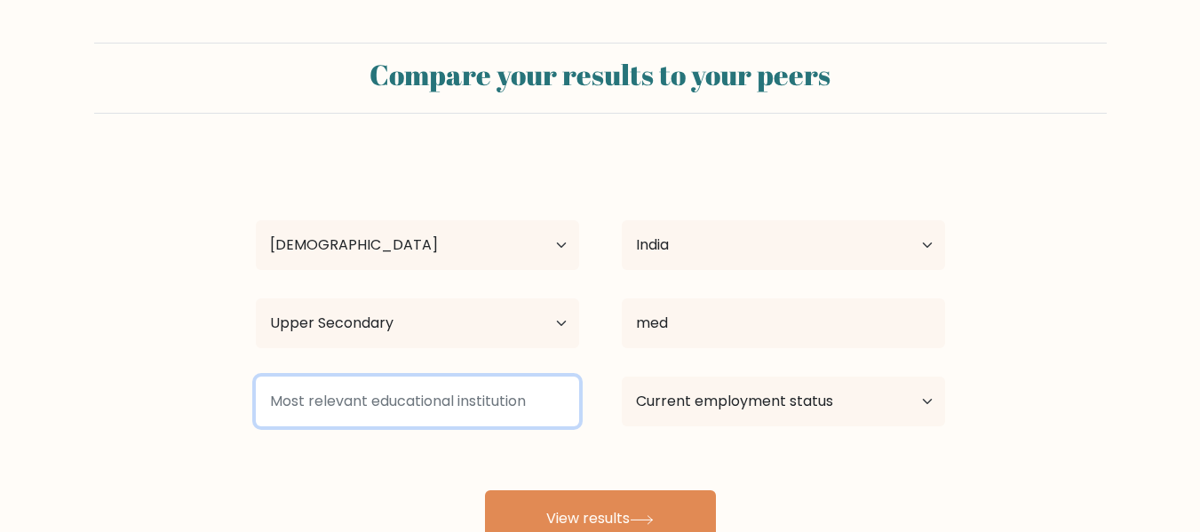
click at [555, 386] on input at bounding box center [417, 402] width 323 height 50
type input "i"
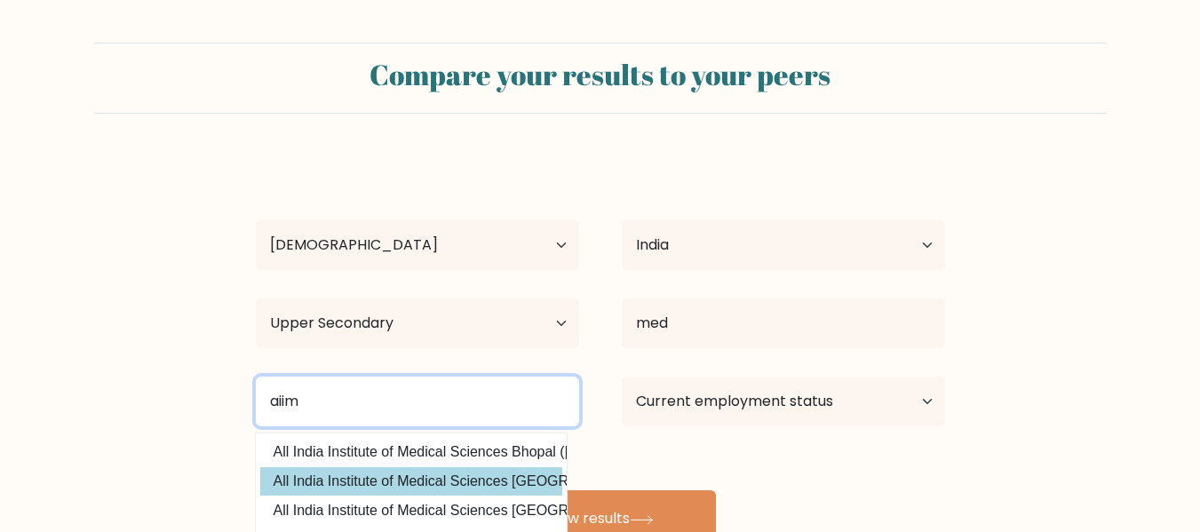
type input "aiim"
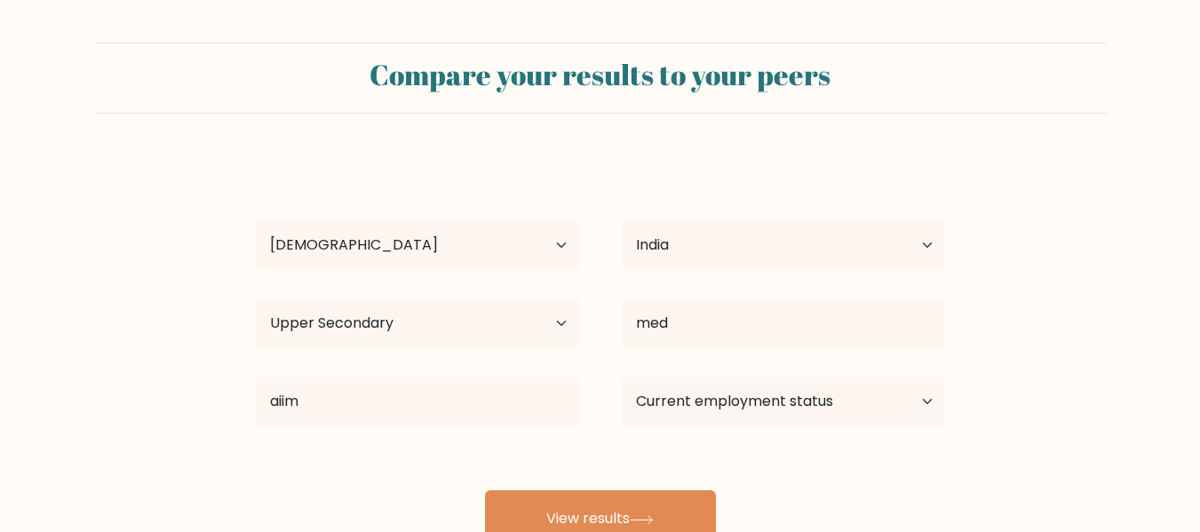
click at [506, 475] on div "krishna rai Age Under 18 years old 18-24 years old 25-34 years old 35-44 years …" at bounding box center [600, 351] width 711 height 391
click at [715, 403] on select "Current employment status Employed Student Retired Other / prefer not to answer" at bounding box center [783, 402] width 323 height 50
select select "student"
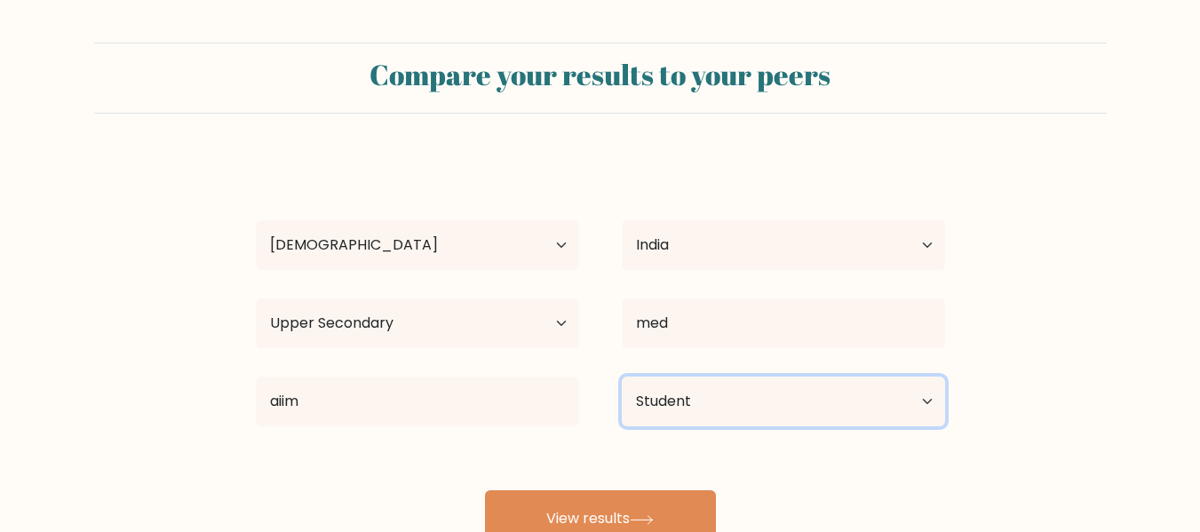
click at [622, 377] on select "Current employment status Employed Student Retired Other / prefer not to answer" at bounding box center [783, 402] width 323 height 50
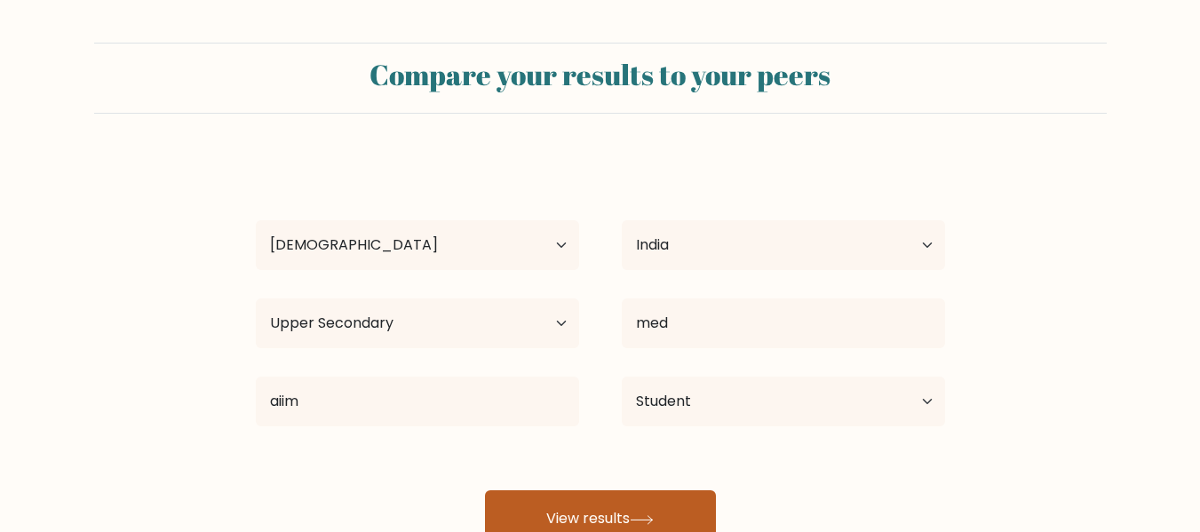
click at [666, 510] on button "View results" at bounding box center [600, 518] width 231 height 57
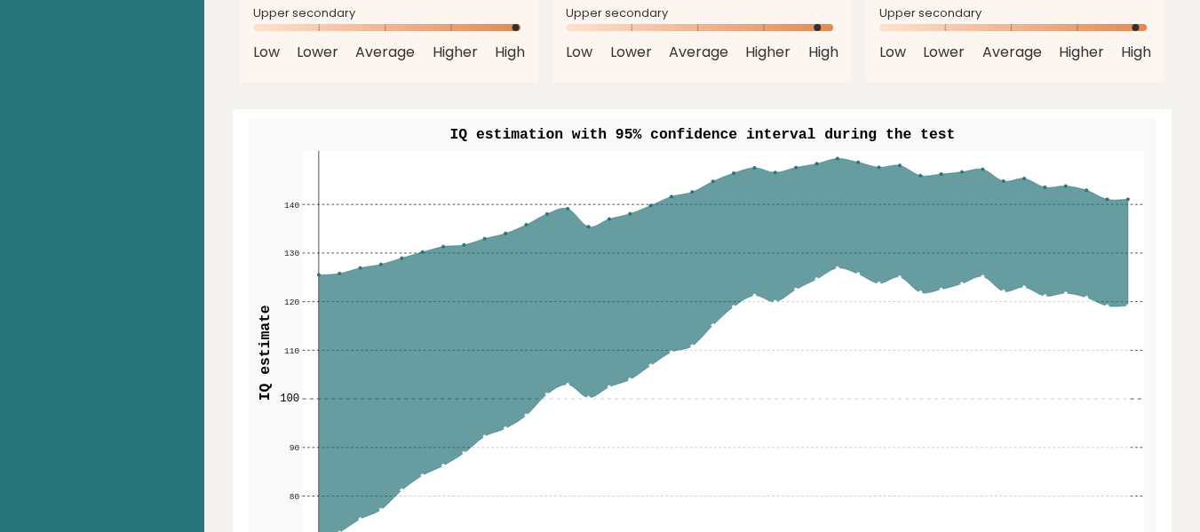
scroll to position [2026, 0]
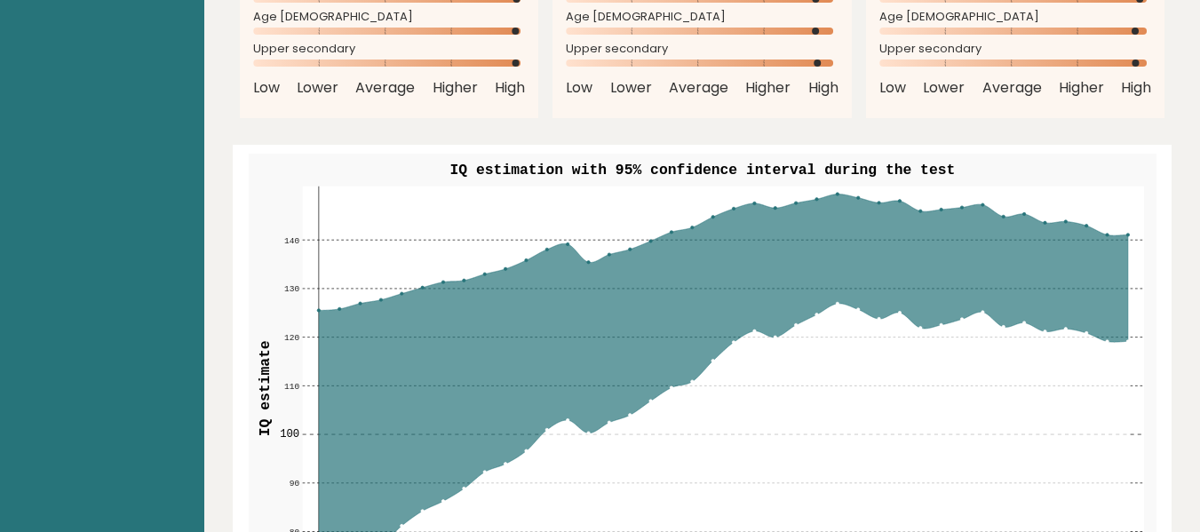
drag, startPoint x: 960, startPoint y: 4, endPoint x: 177, endPoint y: 238, distance: 817.1
